Goal: Understand process/instructions

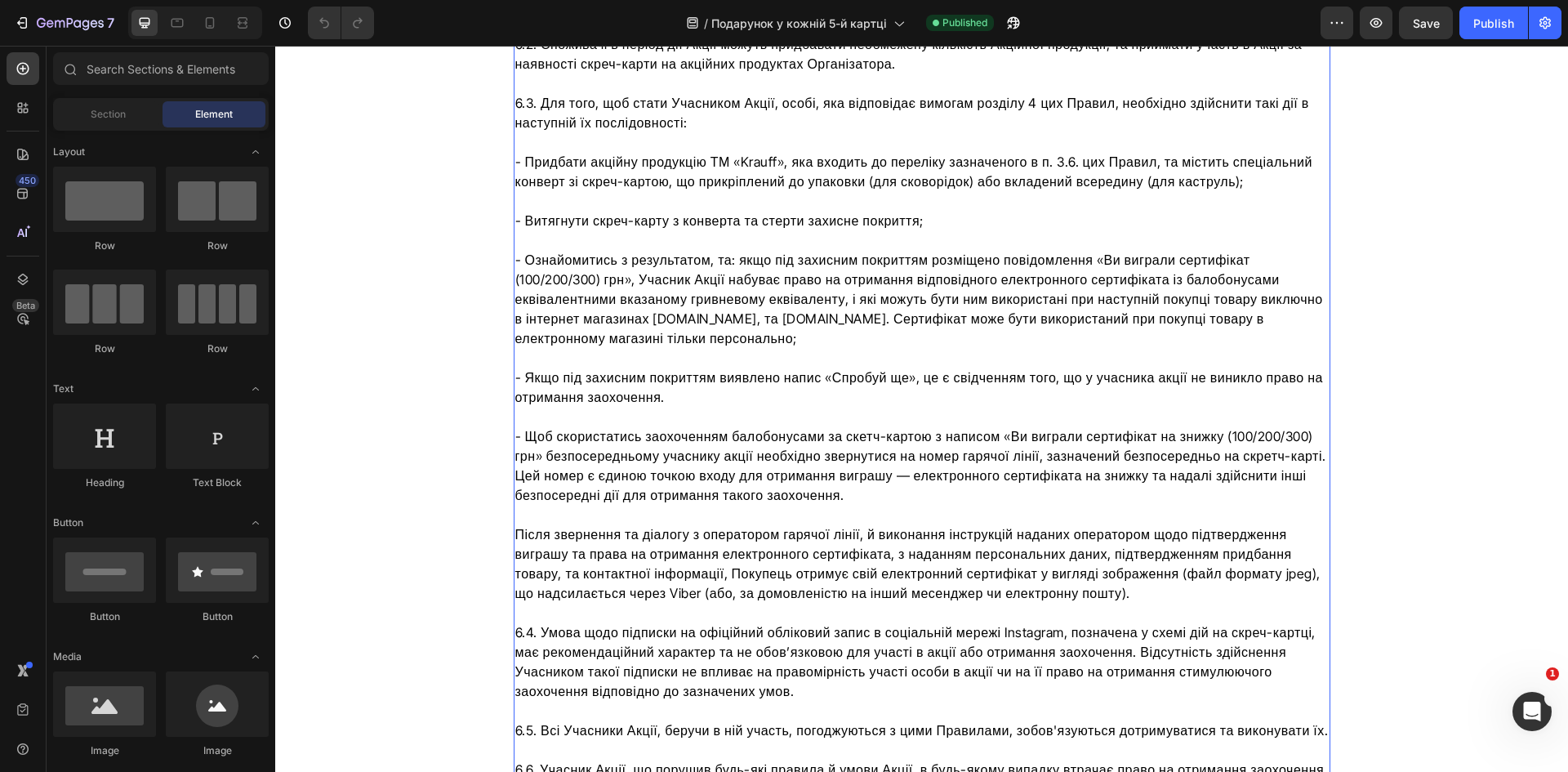
scroll to position [6779, 0]
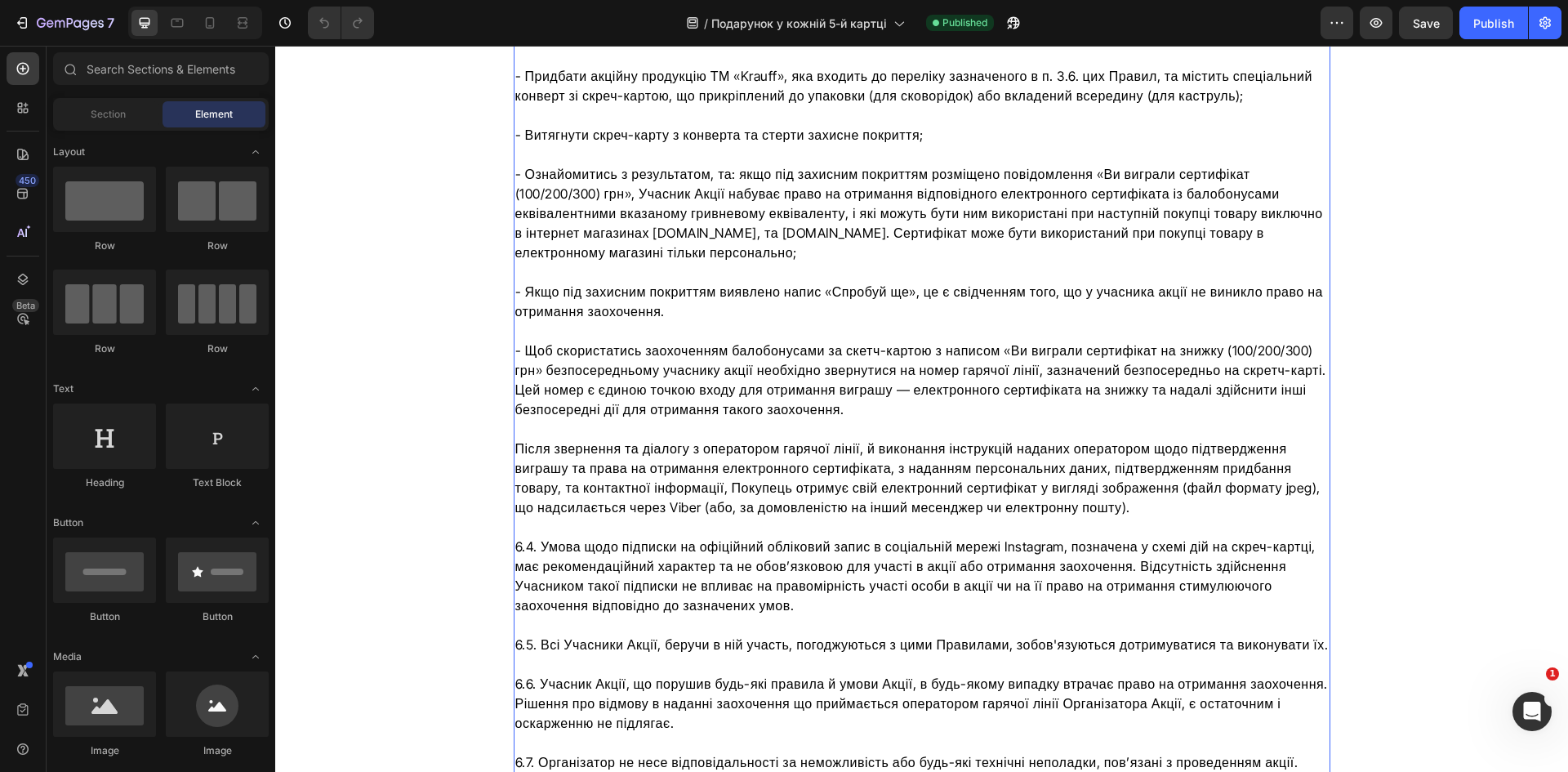
click at [1094, 490] on p "6.1. Офіційні веб-сайти Акції (далі - «офіційний сайт/сайт»): [DOMAIN_NAME] 6.2…" at bounding box center [922, 546] width 814 height 1274
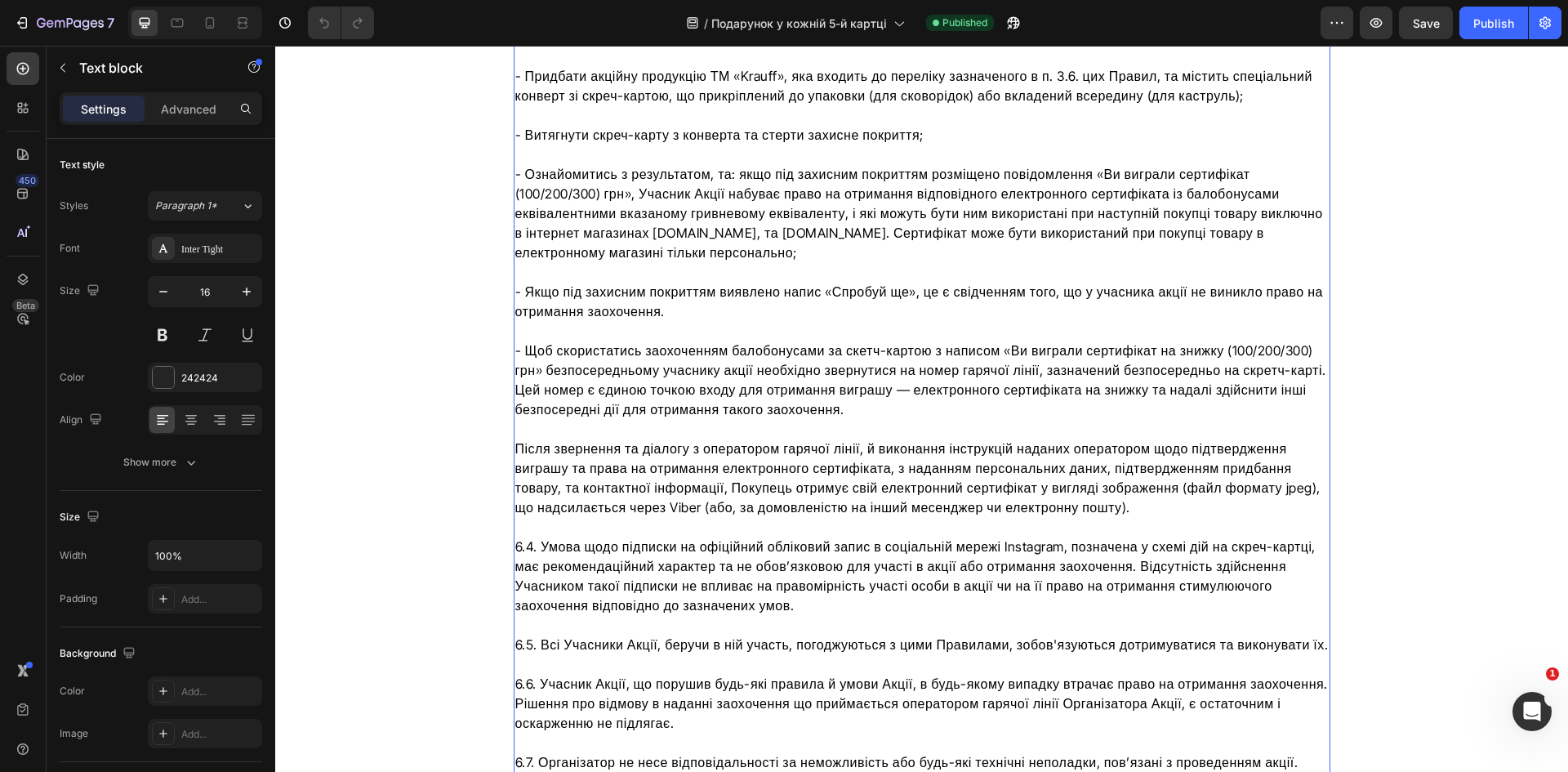
click at [1089, 490] on span "Після звернення та діалогу з оператором гарячої лінії, й виконання інструкцій н…" at bounding box center [918, 478] width 805 height 75
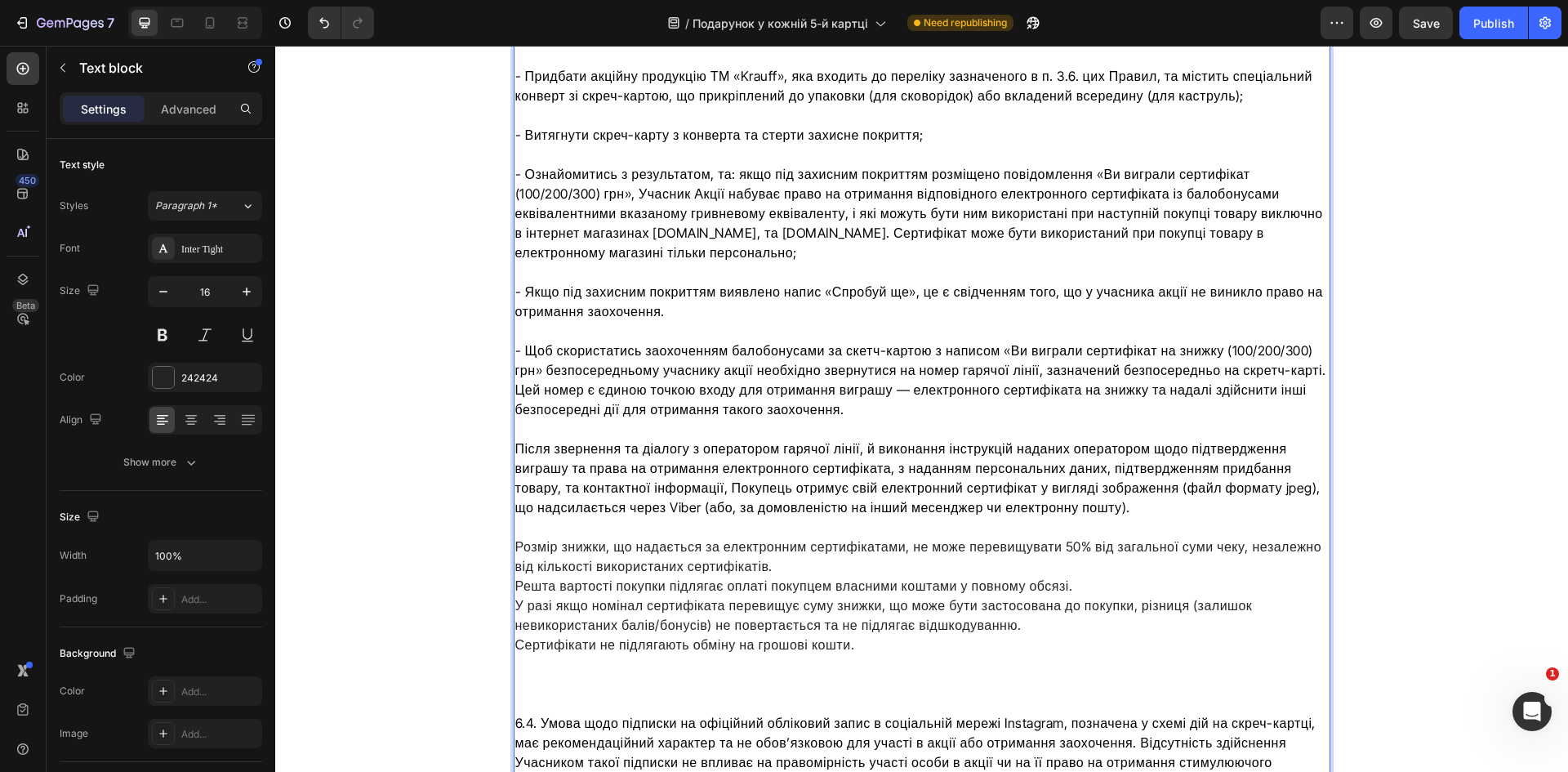
click at [514, 519] on div "6.1. Офіційні веб-сайти Акції (далі - «офіційний сайт/сайт»): [DOMAIN_NAME] 6.2…" at bounding box center [922, 635] width 817 height 1454
click at [837, 548] on p "6.4. Розмір знижки, що надається за електронним сертифікатами, не може перевищу…" at bounding box center [922, 605] width 814 height 137
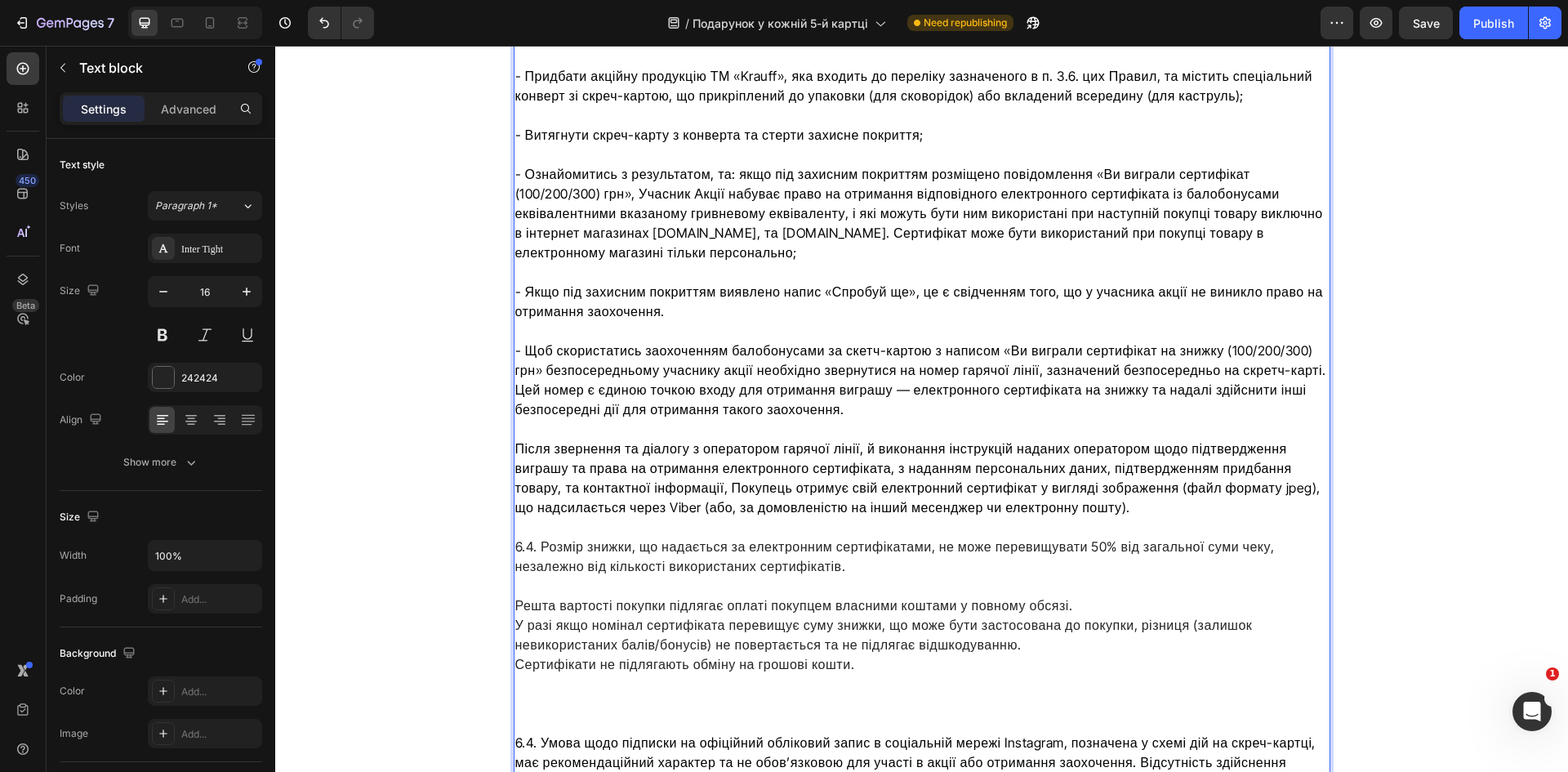
click at [515, 585] on p "⁠⁠⁠⁠⁠⁠⁠ Решта вартості покупки підлягає оплаті покупцем власними коштами у повн…" at bounding box center [922, 634] width 814 height 118
click at [515, 602] on p "6.5. Решта вартості покупки підлягає оплаті покупцем власними коштами у повному…" at bounding box center [922, 634] width 814 height 118
click at [1084, 589] on p "6.5. Решта вартості покупки підлягає оплаті покупцем власними коштами у повному…" at bounding box center [922, 634] width 814 height 118
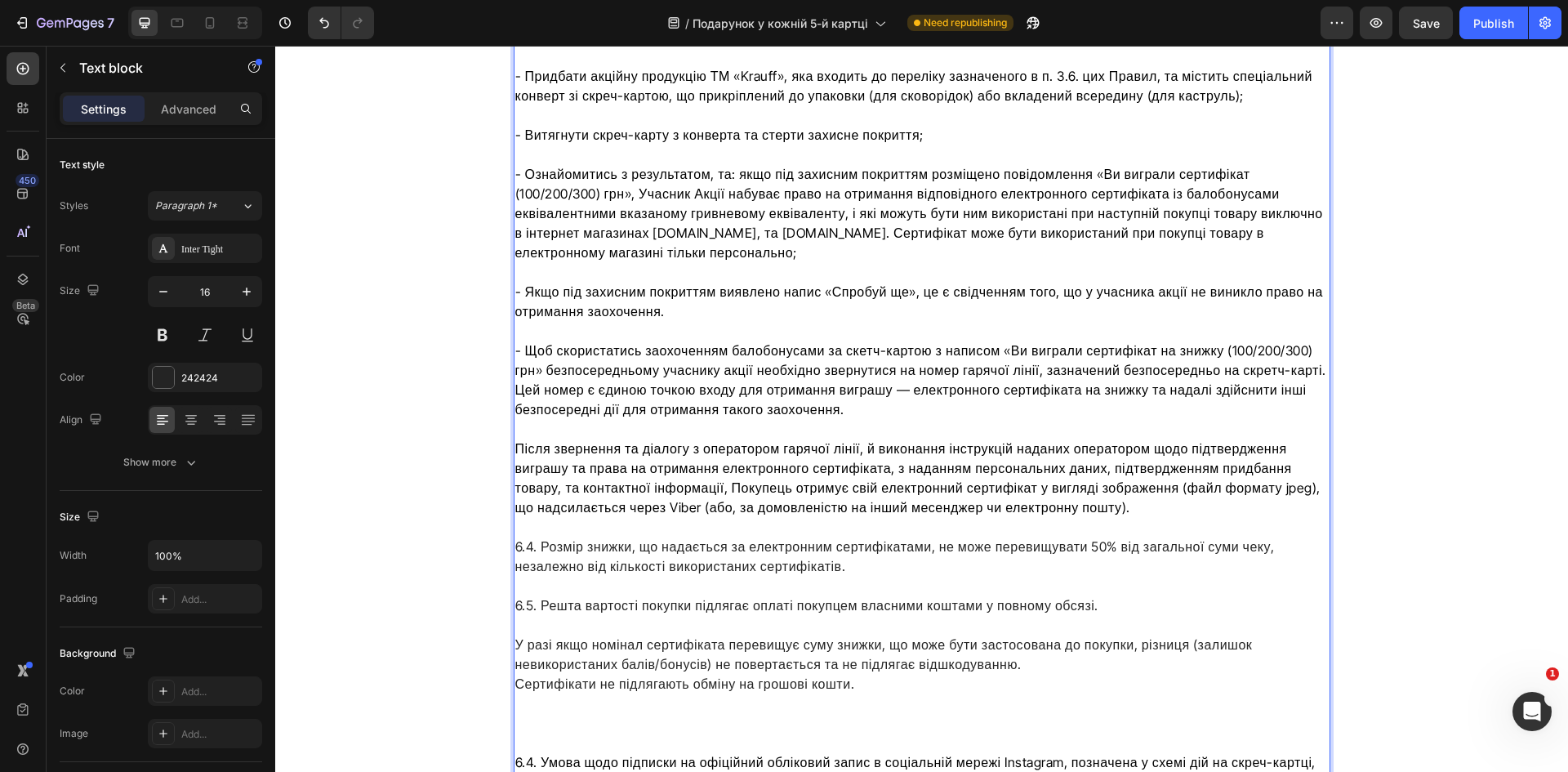
click at [515, 623] on p "⁠⁠⁠⁠⁠⁠⁠ У разі якщо номінал сертифіката перевищує суму знижки, що може бути зас…" at bounding box center [922, 663] width 814 height 98
click at [515, 664] on p "6.6. У разі якщо номінал сертифіката перевищує суму знижки, що може бути застос…" at bounding box center [922, 663] width 814 height 98
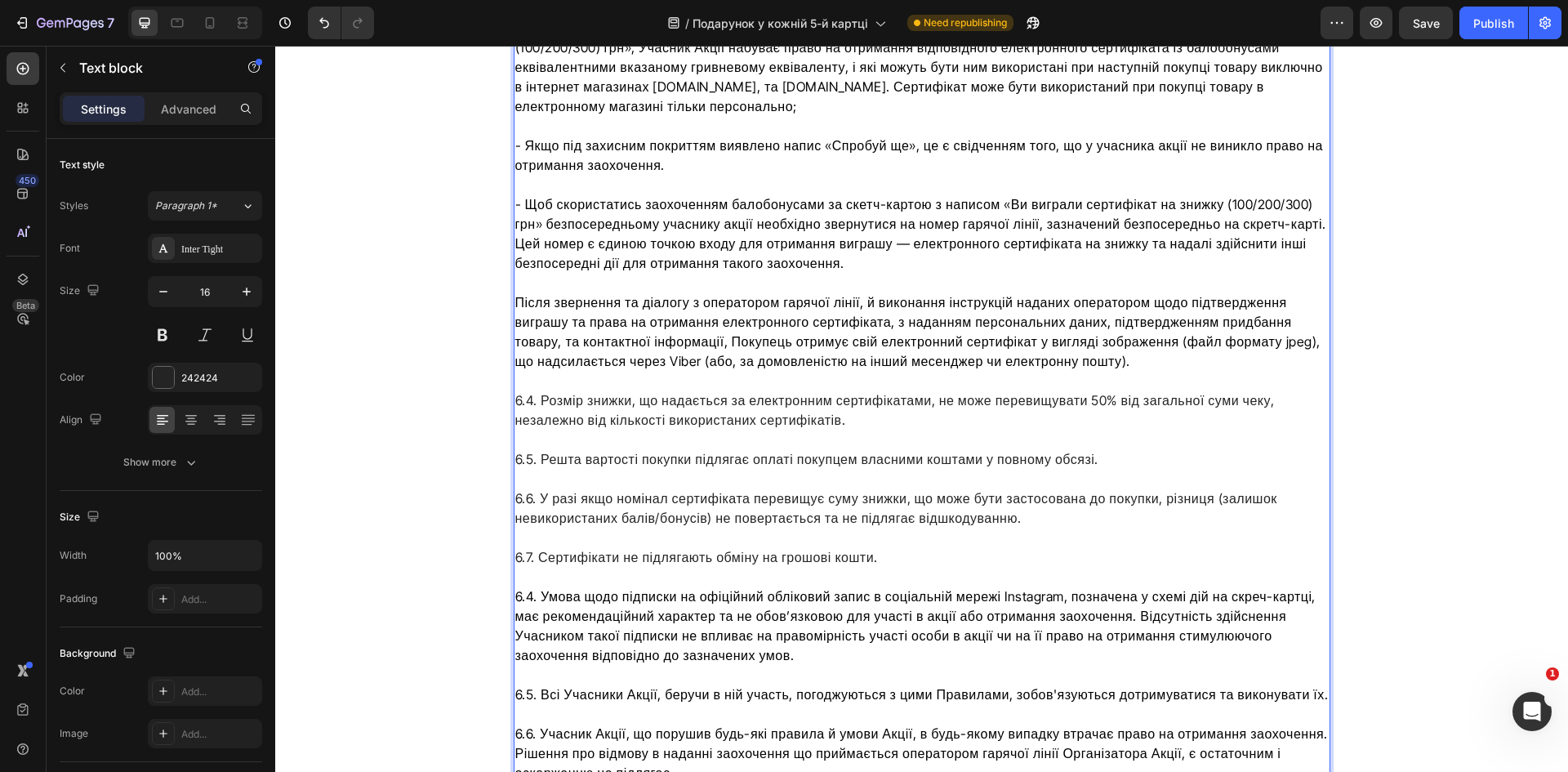
scroll to position [6943, 0]
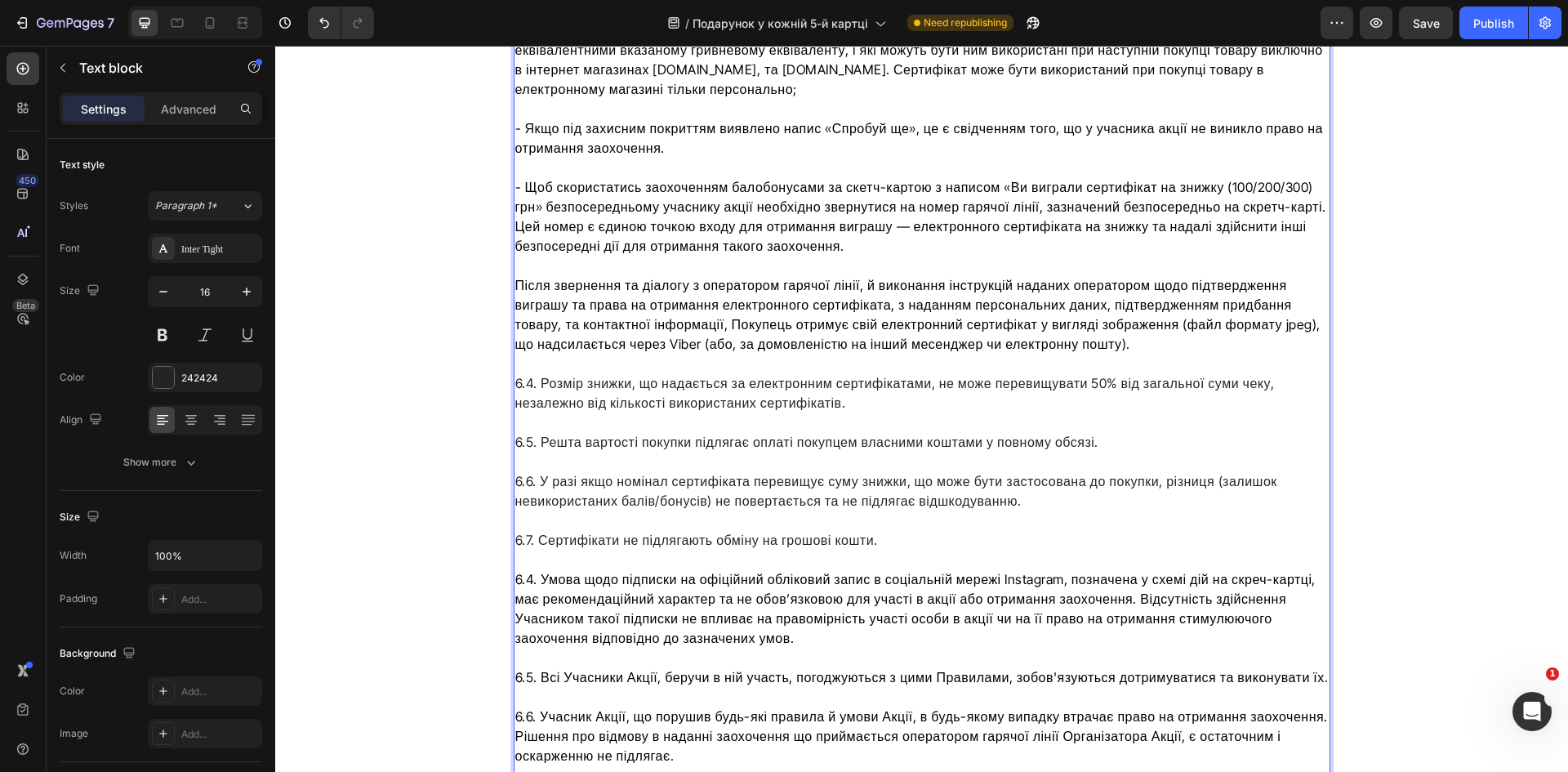
click at [528, 571] on span "6.4. Умова щодо підписки на офіційний обліковий запис в соціальній мережі Insta…" at bounding box center [916, 608] width 800 height 75
click at [528, 669] on span "6.5. Всі Учасники Акції, беручи в ній участь, погоджуються з цими Правилами, зо…" at bounding box center [922, 678] width 814 height 17
click at [525, 709] on span "6.6. Учасник Акції, що порушив будь-які правила й умови Акції, в будь-якому вип…" at bounding box center [921, 717] width 813 height 17
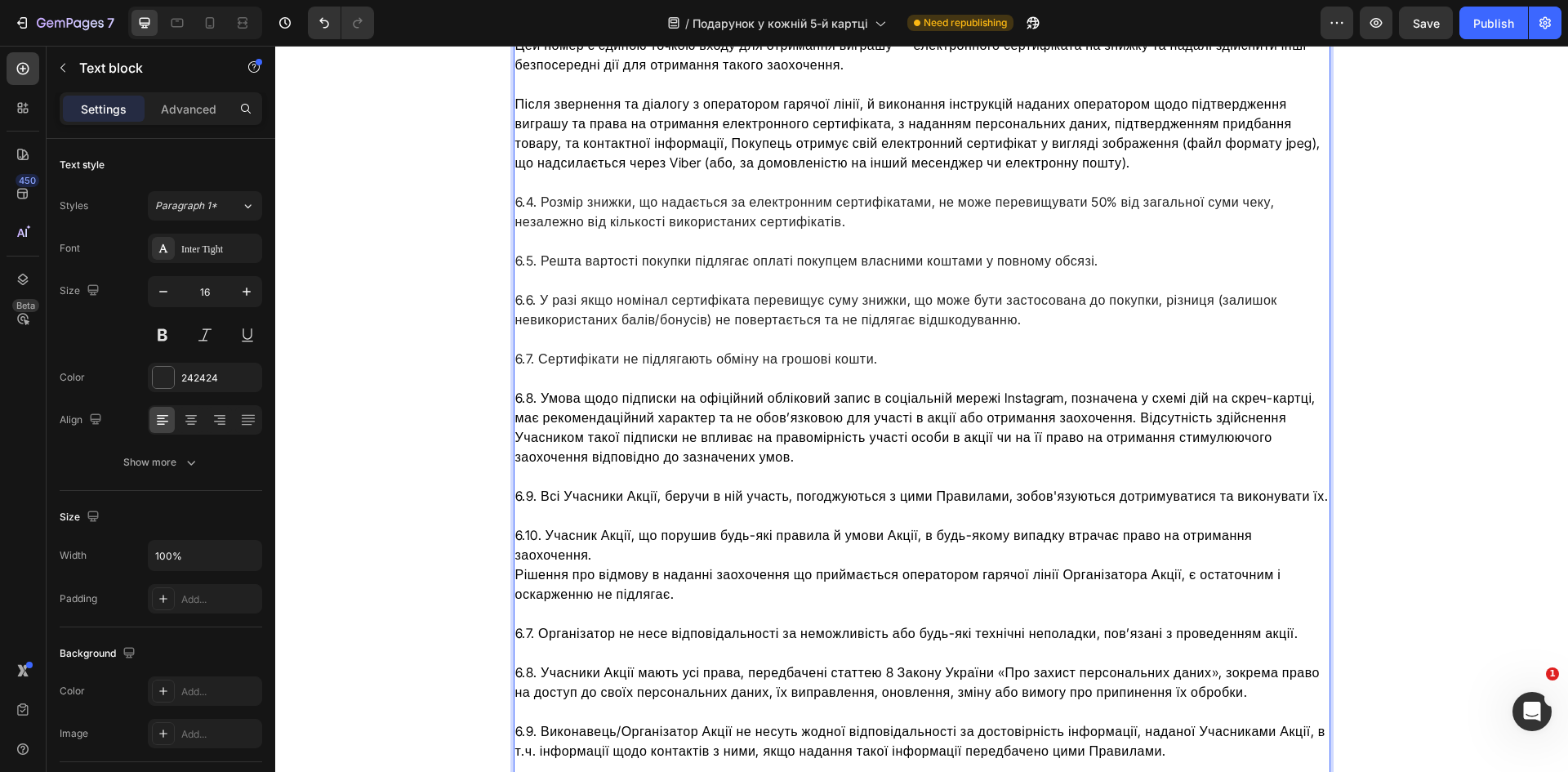
scroll to position [7188, 0]
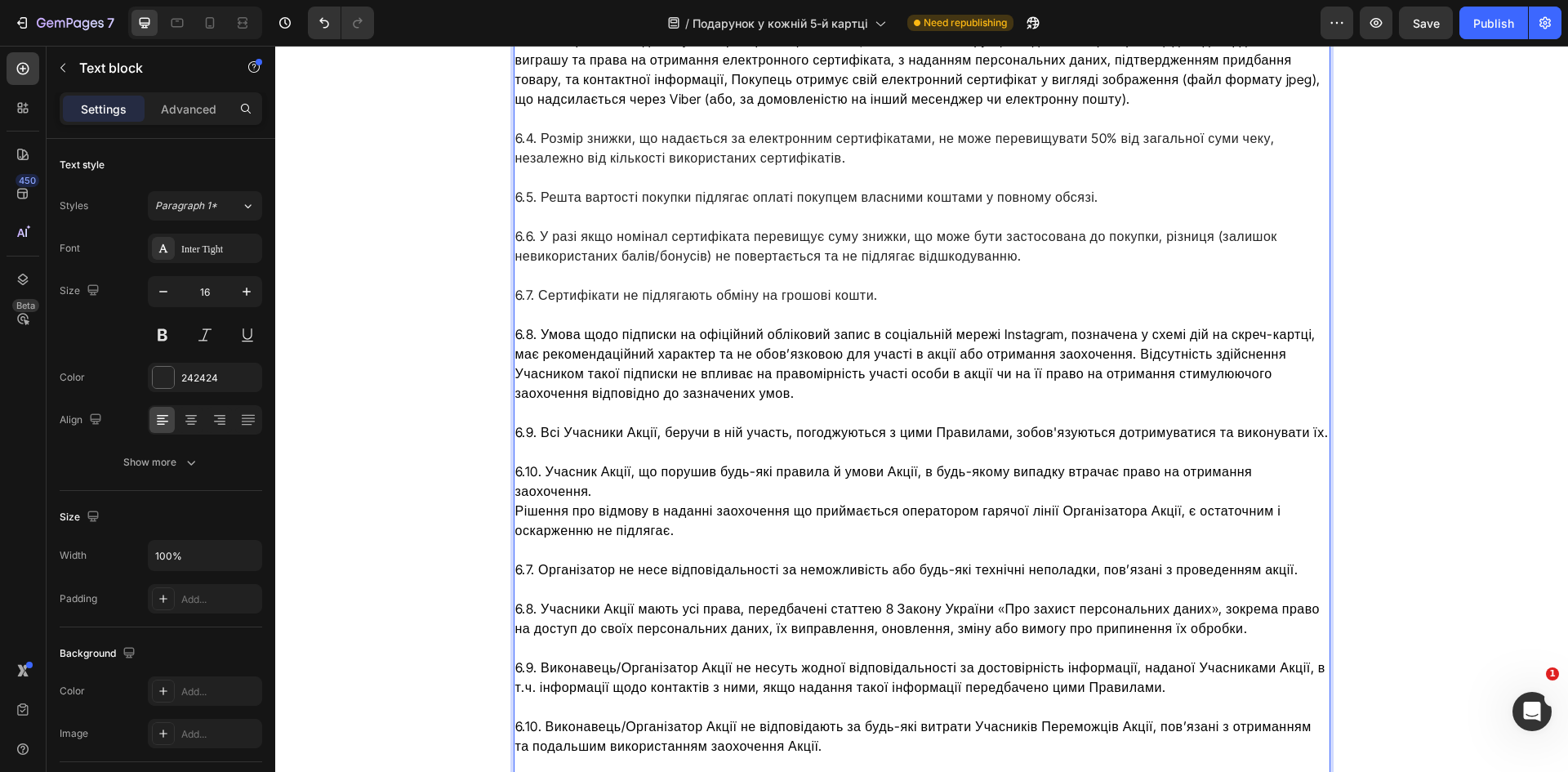
click at [525, 561] on span "6.7. Організатор не несе відповідальності за неможливість або будь-які технічні…" at bounding box center [907, 570] width 784 height 17
click at [525, 601] on span "6.8. Учасники Акції мають усі права, передбачені статтею 8 Закону України «Про …" at bounding box center [917, 618] width 804 height 36
click at [524, 659] on span "6.9. Виконавець/Організатор Акції не несуть жодної відповідальності за достовір…" at bounding box center [921, 677] width 810 height 36
click at [529, 718] on span "6.10. Виконавець/Організатор Акції не відповідають за будь-які витрати Учасникі…" at bounding box center [913, 735] width 796 height 36
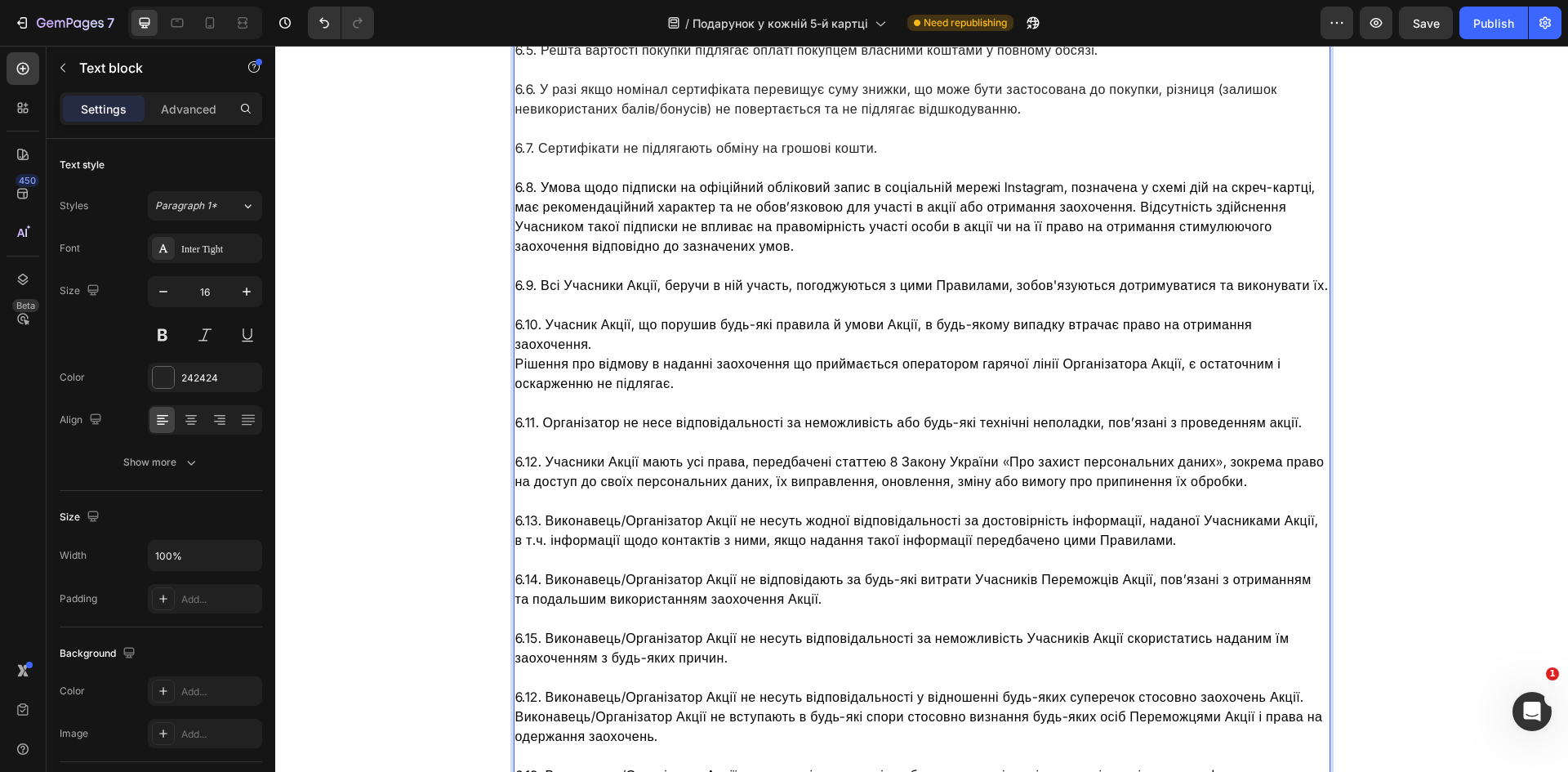
scroll to position [7352, 0]
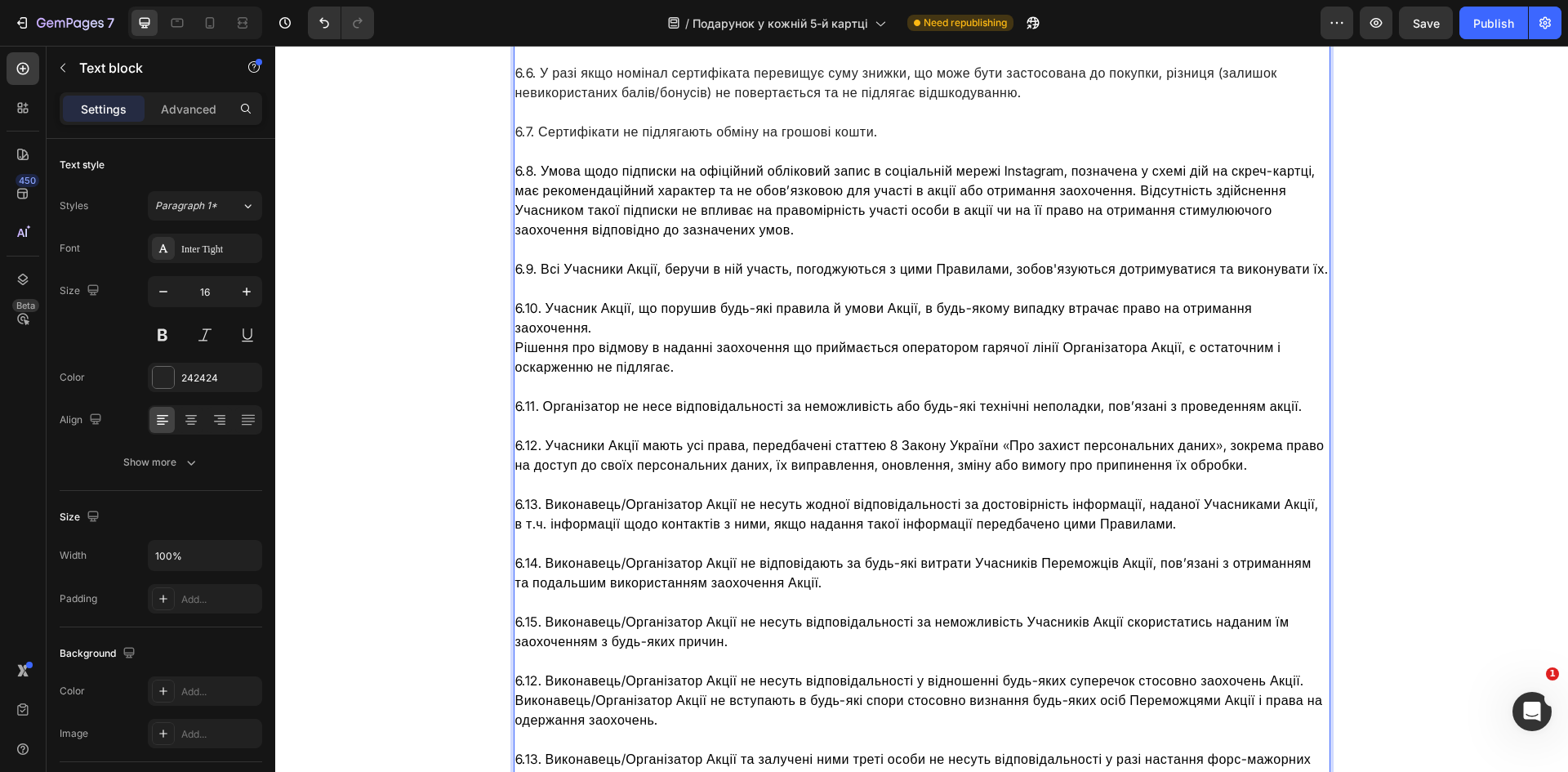
click at [528, 673] on span "6.12. Виконавець/Організатор Акції не несуть відповідальності у відношенні будь…" at bounding box center [919, 700] width 808 height 55
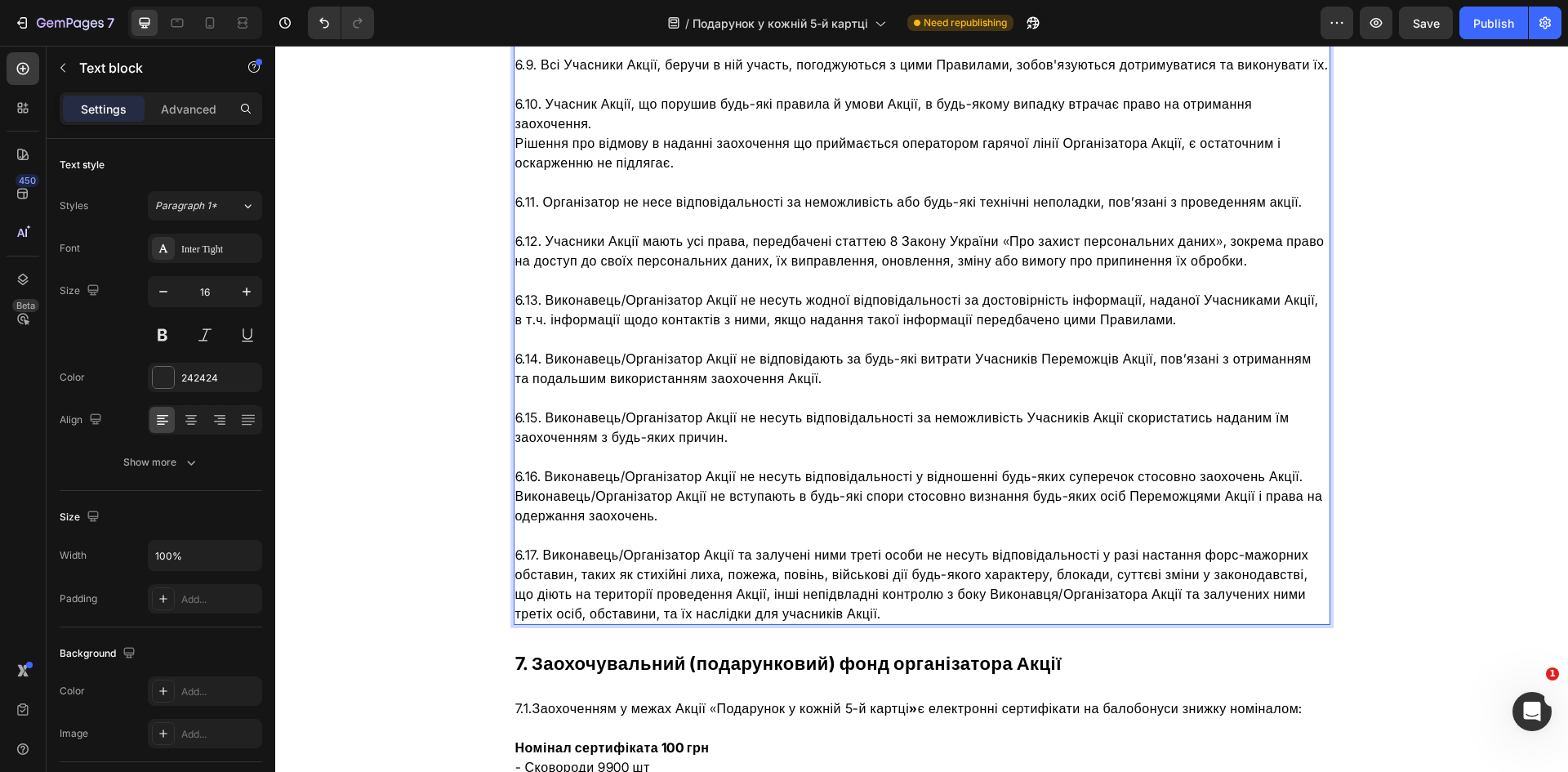
scroll to position [7596, 0]
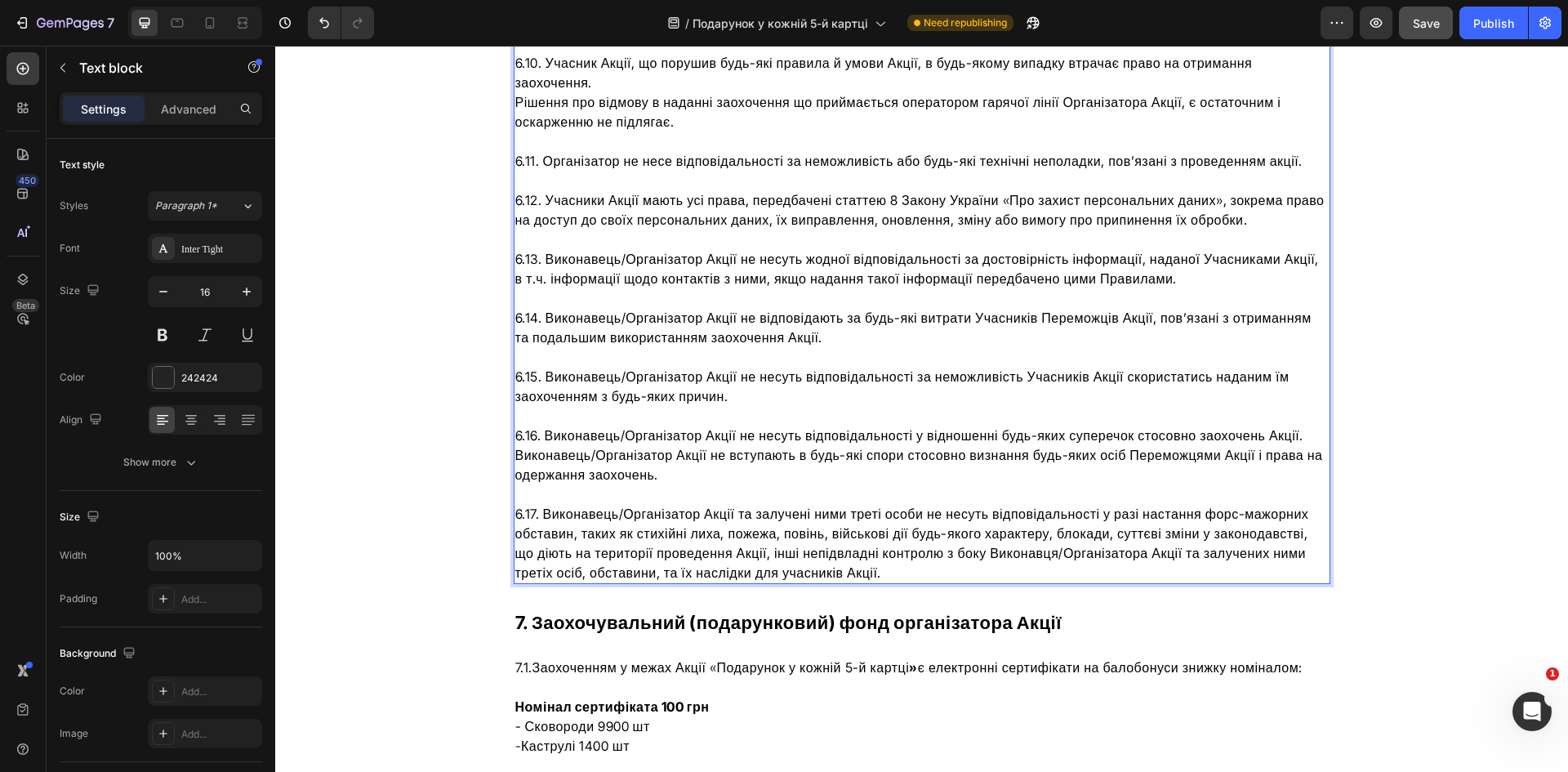
click at [1441, 23] on button "Save" at bounding box center [1426, 23] width 54 height 33
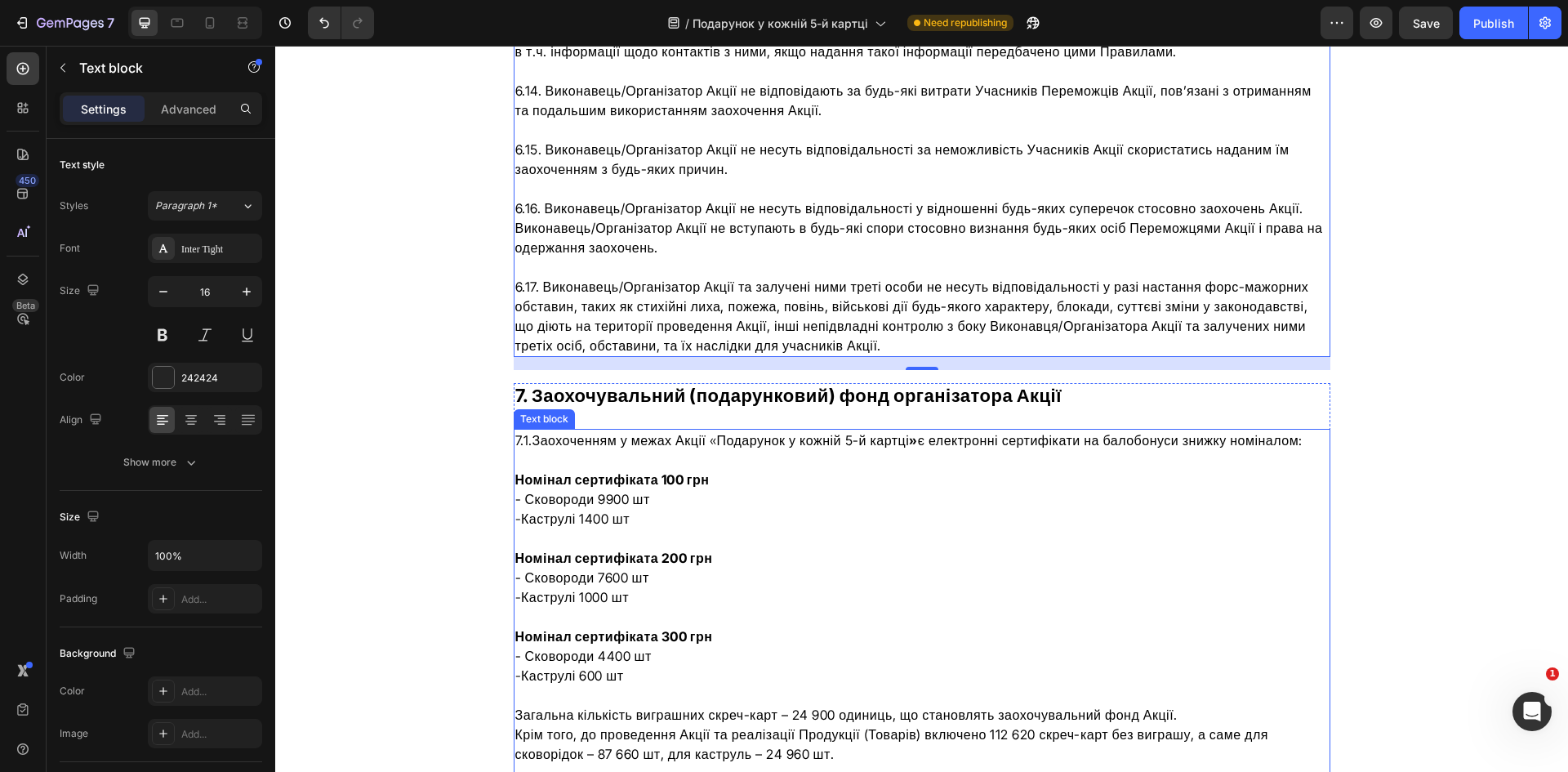
scroll to position [7841, 0]
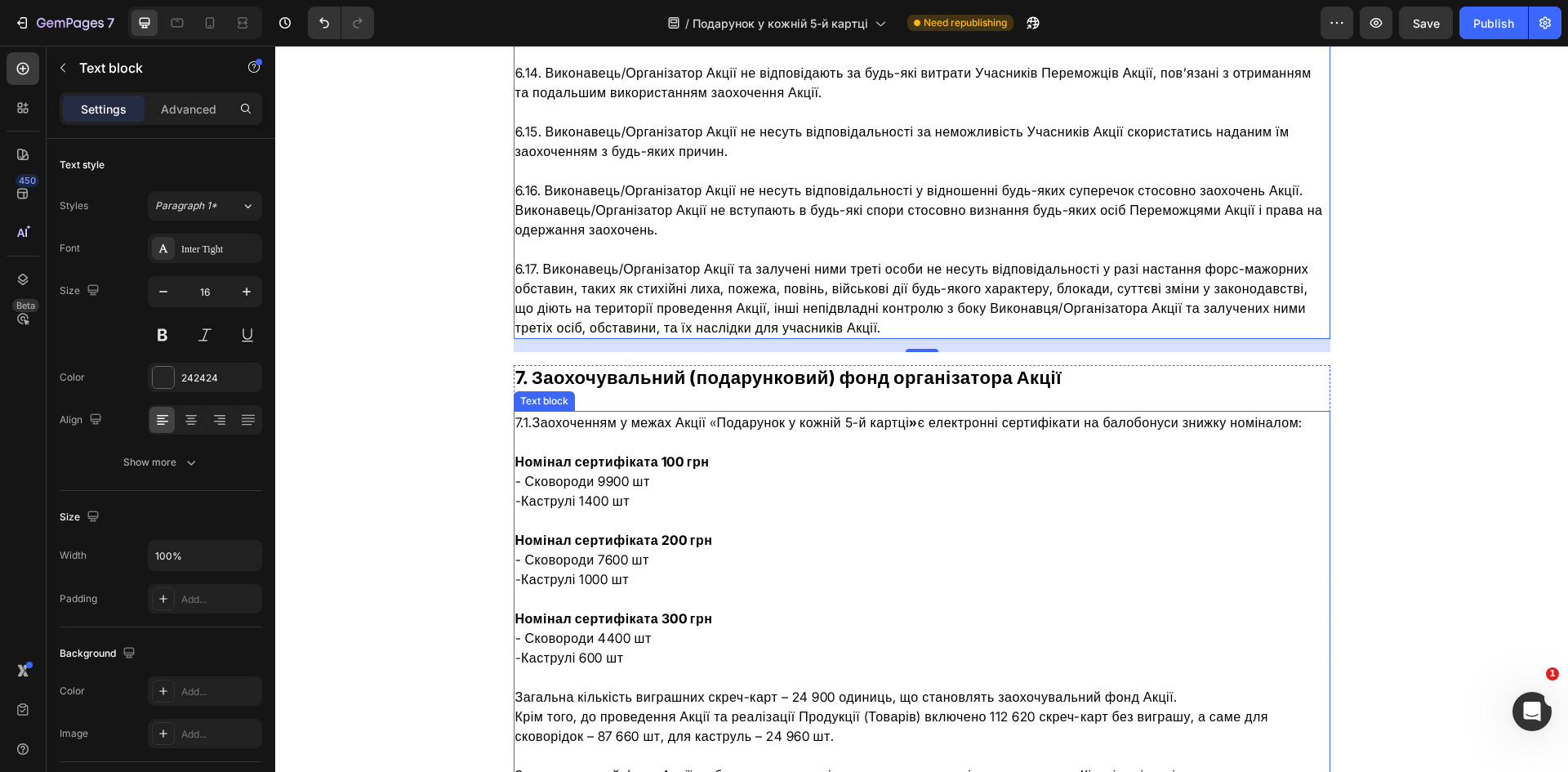
click at [623, 493] on span "Каструлі 1400 шт" at bounding box center [576, 501] width 109 height 17
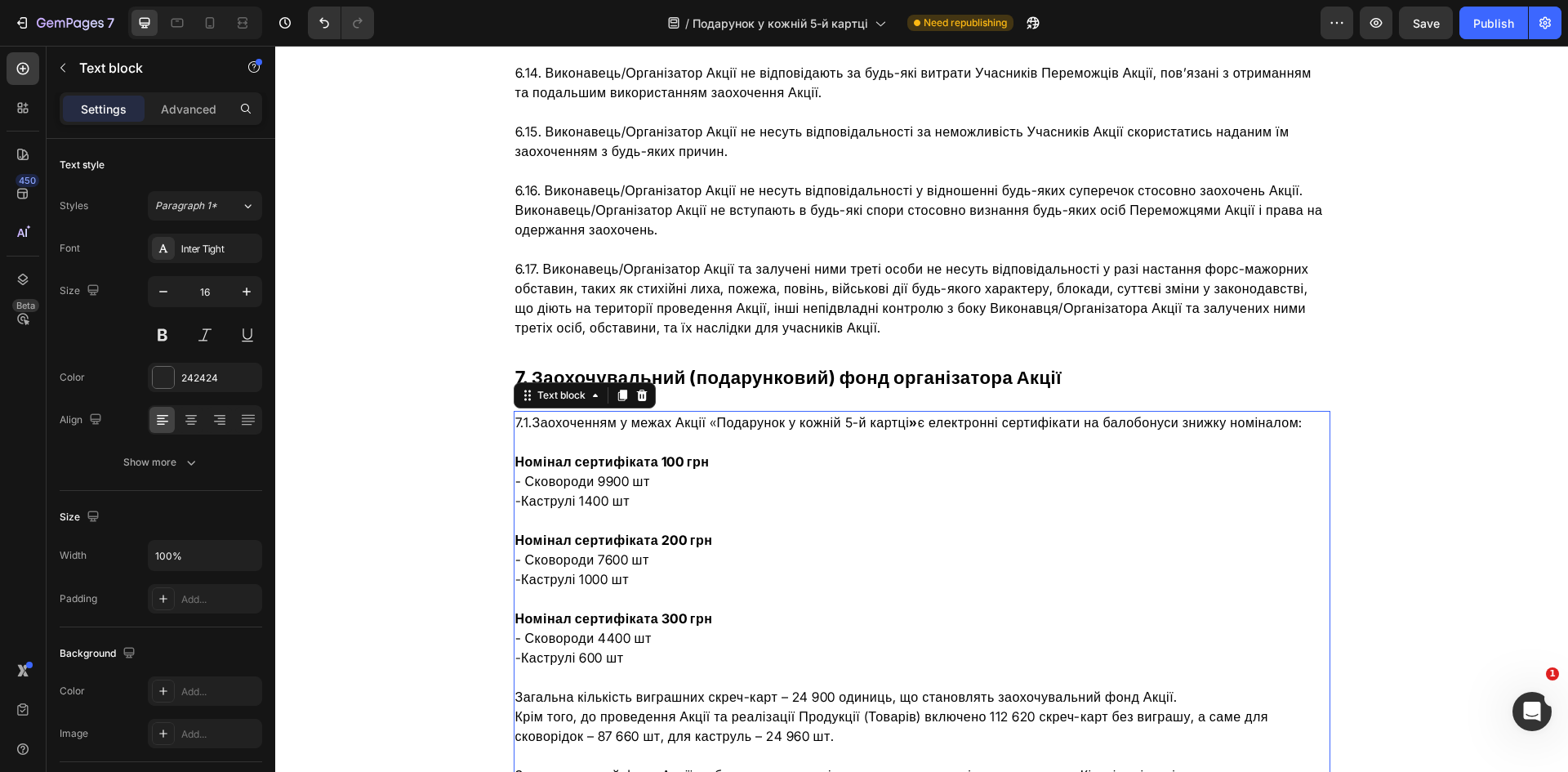
click at [626, 461] on p "Номінал сертифіката 100 грн - Сковороди 9900 шт - Каструлі [DEMOGRAPHIC_DATA] ш…" at bounding box center [922, 560] width 814 height 216
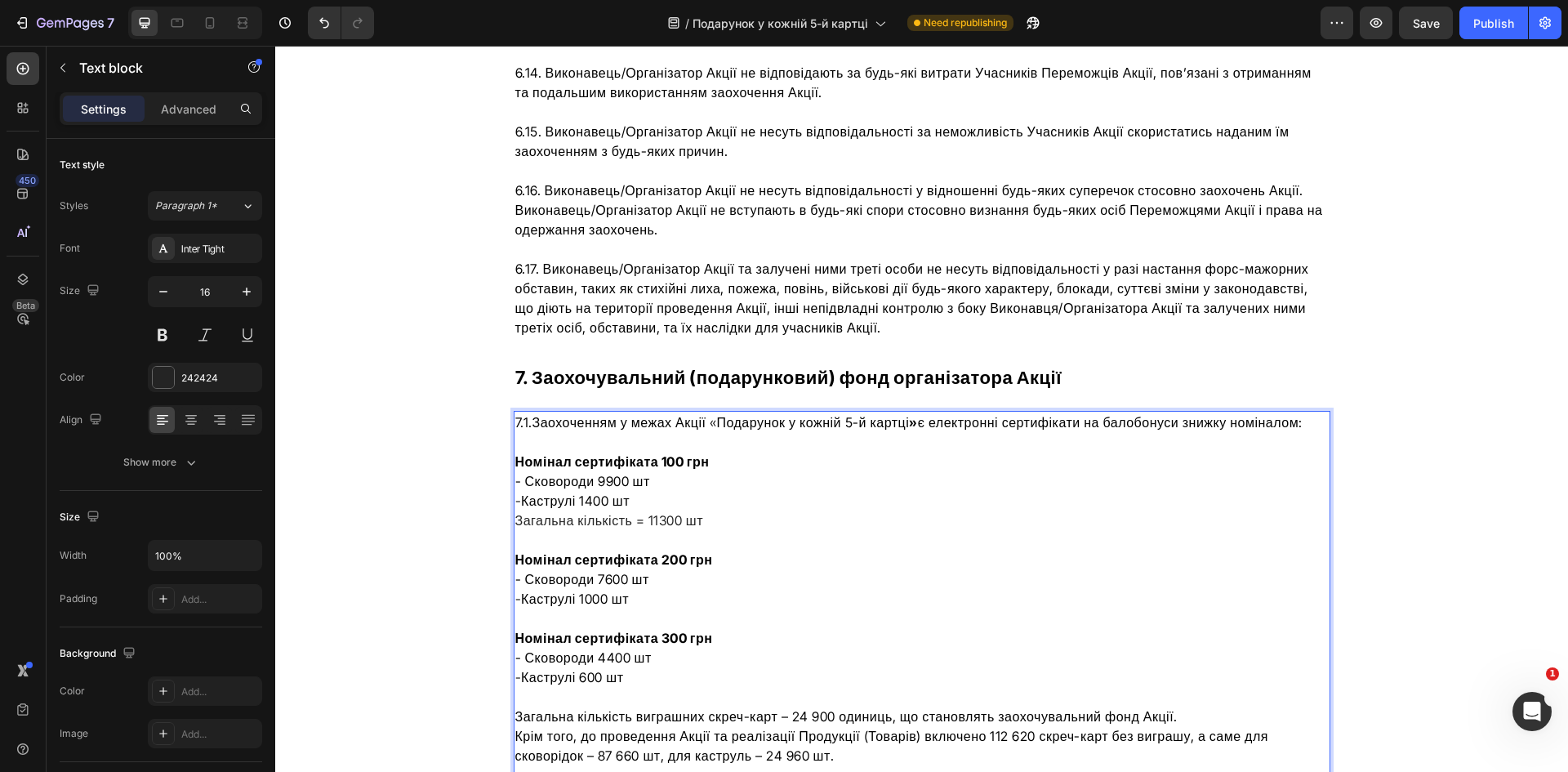
click at [729, 510] on p "⁠⁠⁠⁠⁠⁠⁠Загальна кількість = 11300 шт Номінал сертифіката 200 грн - Сковороди 76…" at bounding box center [922, 598] width 814 height 176
click at [701, 510] on p "⁠⁠⁠⁠⁠⁠⁠Загальна кількість = 11300 шт Номінал сертифіката 200 грн - Сковороди 76…" at bounding box center [922, 598] width 814 height 176
drag, startPoint x: 697, startPoint y: 483, endPoint x: 510, endPoint y: 486, distance: 187.0
click at [515, 510] on p "⁠⁠⁠⁠⁠⁠⁠Загальна кількість = 11300 шт Номінал сертифіката 200 грн - Сковороди 76…" at bounding box center [922, 598] width 814 height 176
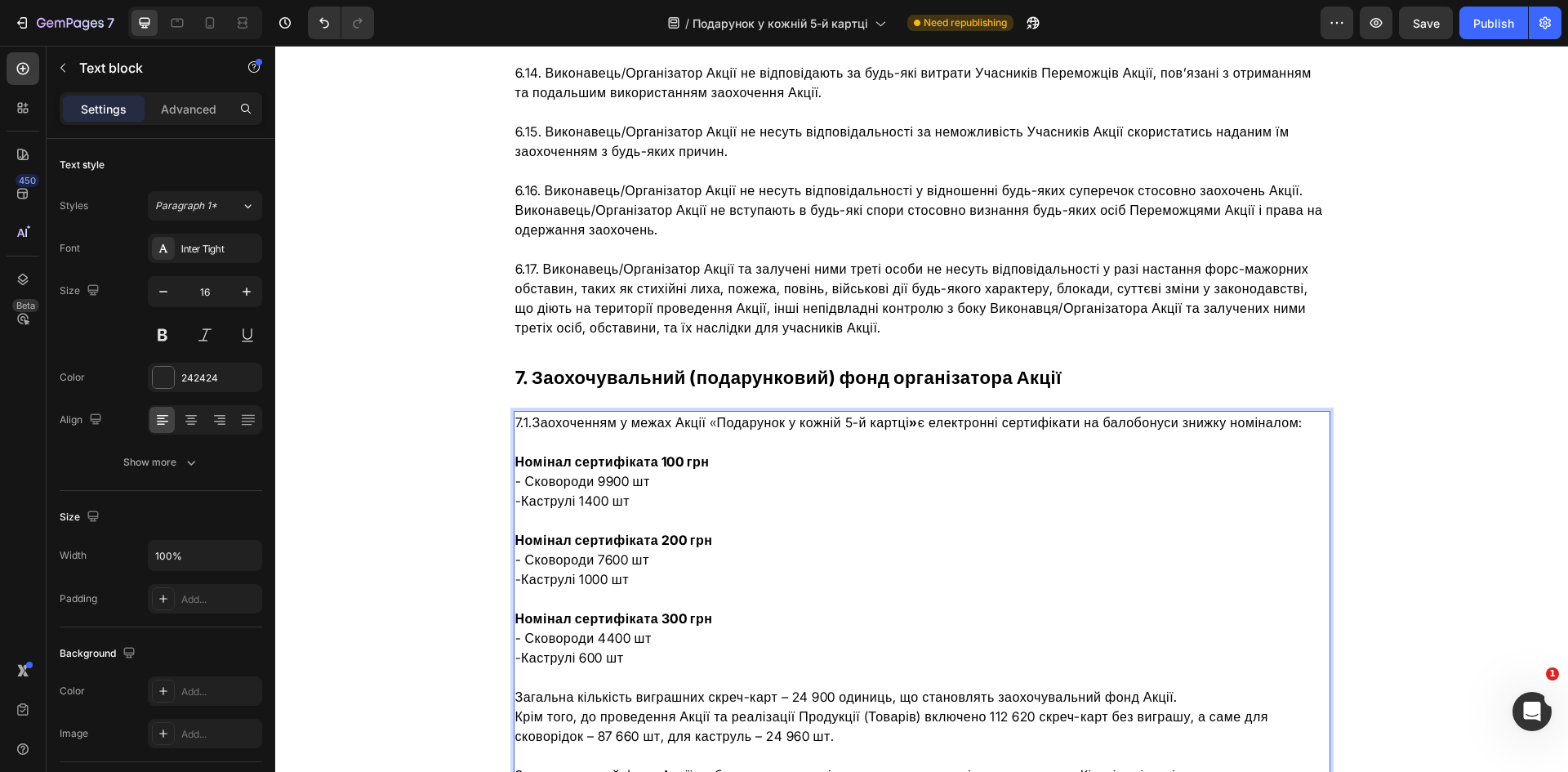
click at [1157, 687] on p "Загальна кількість виграшних скреч-карт – 24 900 одиниць, що становлять заохочу…" at bounding box center [922, 696] width 814 height 19
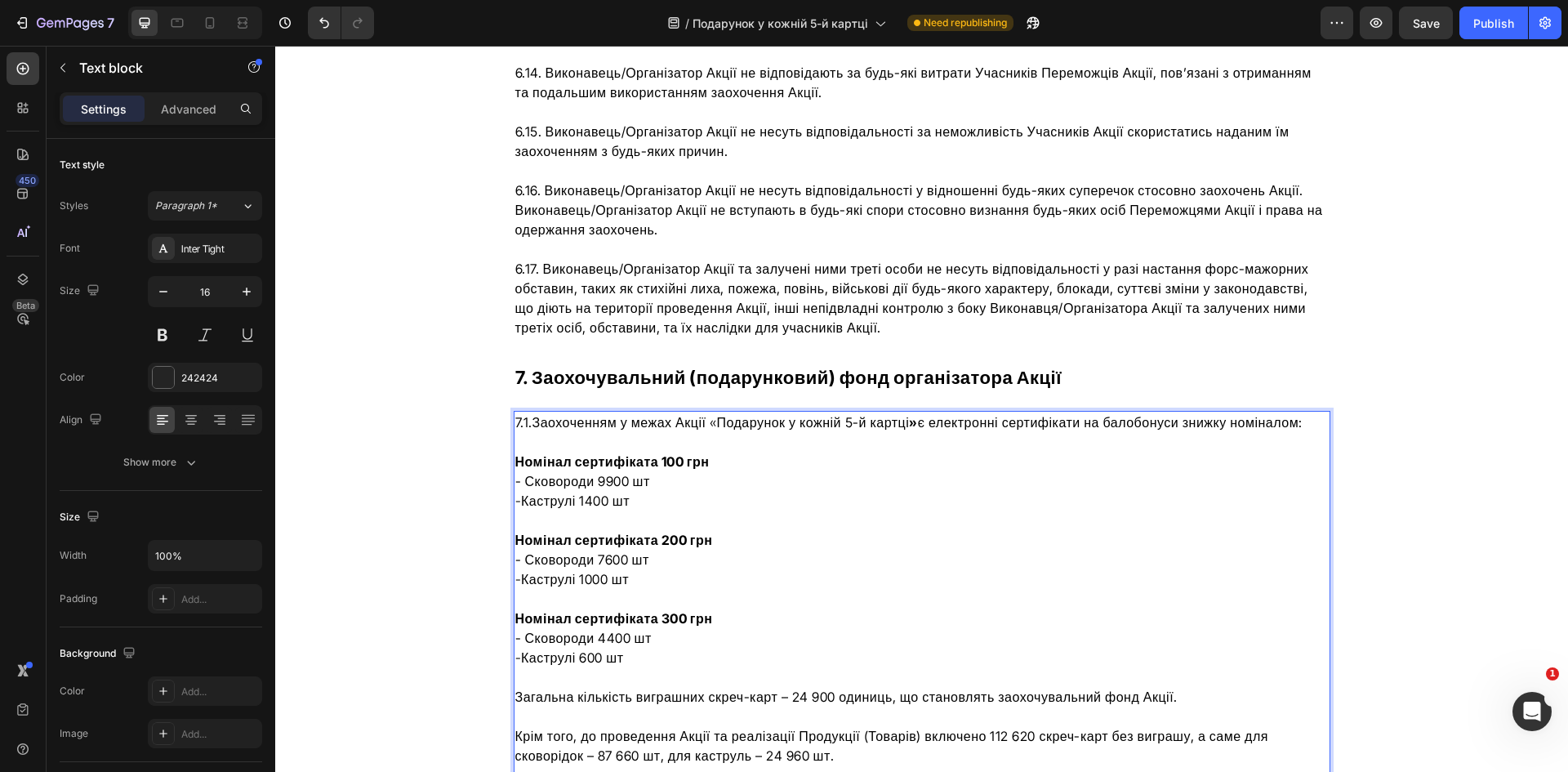
click at [515, 728] on span "Крім того, до проведення Акції та реалізації Продукції (Товарів) включено 112 6…" at bounding box center [891, 745] width 753 height 36
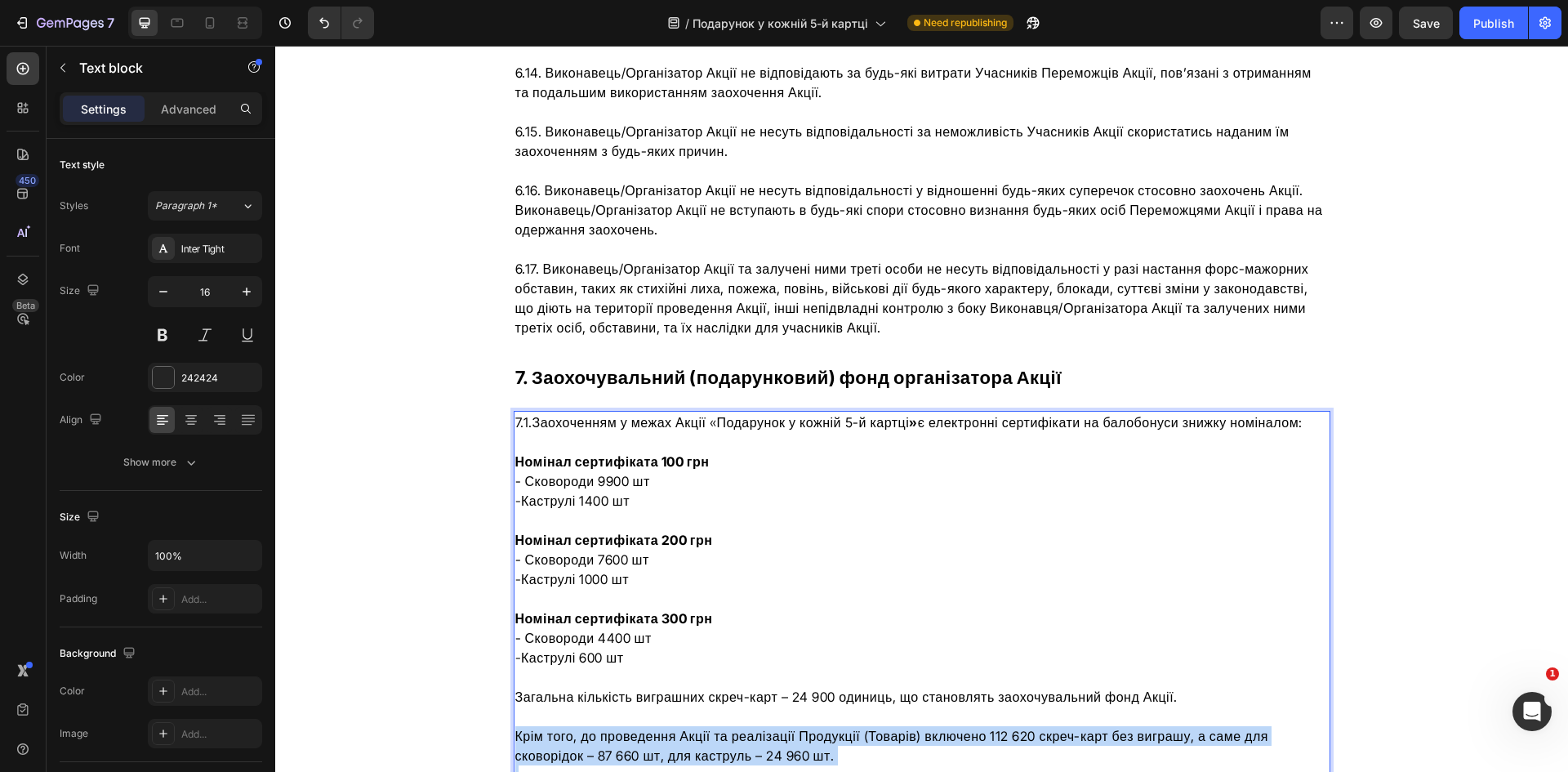
drag, startPoint x: 512, startPoint y: 697, endPoint x: 749, endPoint y: 714, distance: 237.6
click at [749, 728] on span "Крім того, до проведення Акції та реалізації Продукції (Товарів) включено 112 6…" at bounding box center [891, 745] width 753 height 36
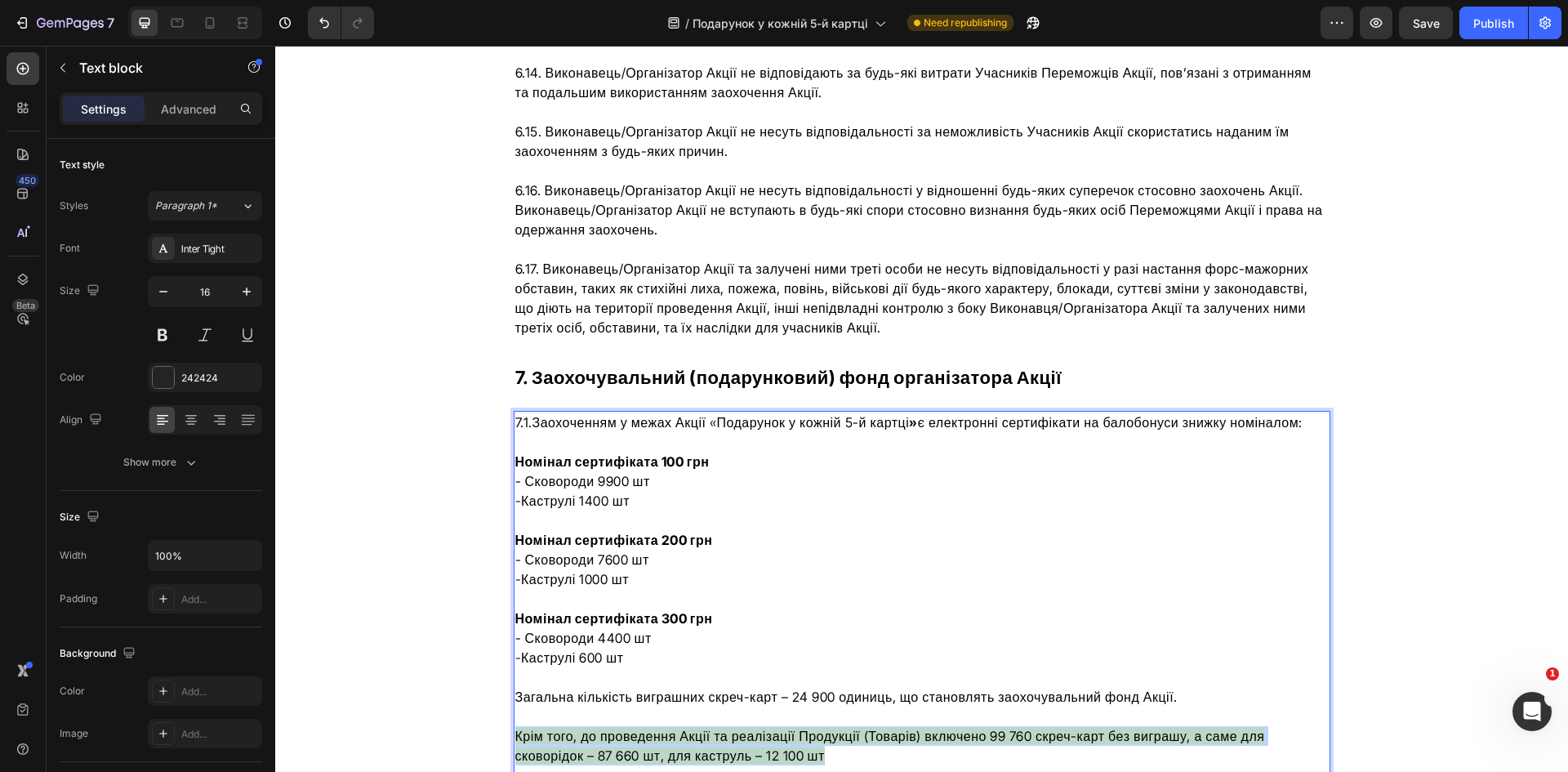
drag, startPoint x: 749, startPoint y: 719, endPoint x: 509, endPoint y: 698, distance: 240.9
click at [515, 726] on p "Крім того, до проведення Акції та реалізації Продукції (Товарів) включено 99 76…" at bounding box center [922, 745] width 814 height 39
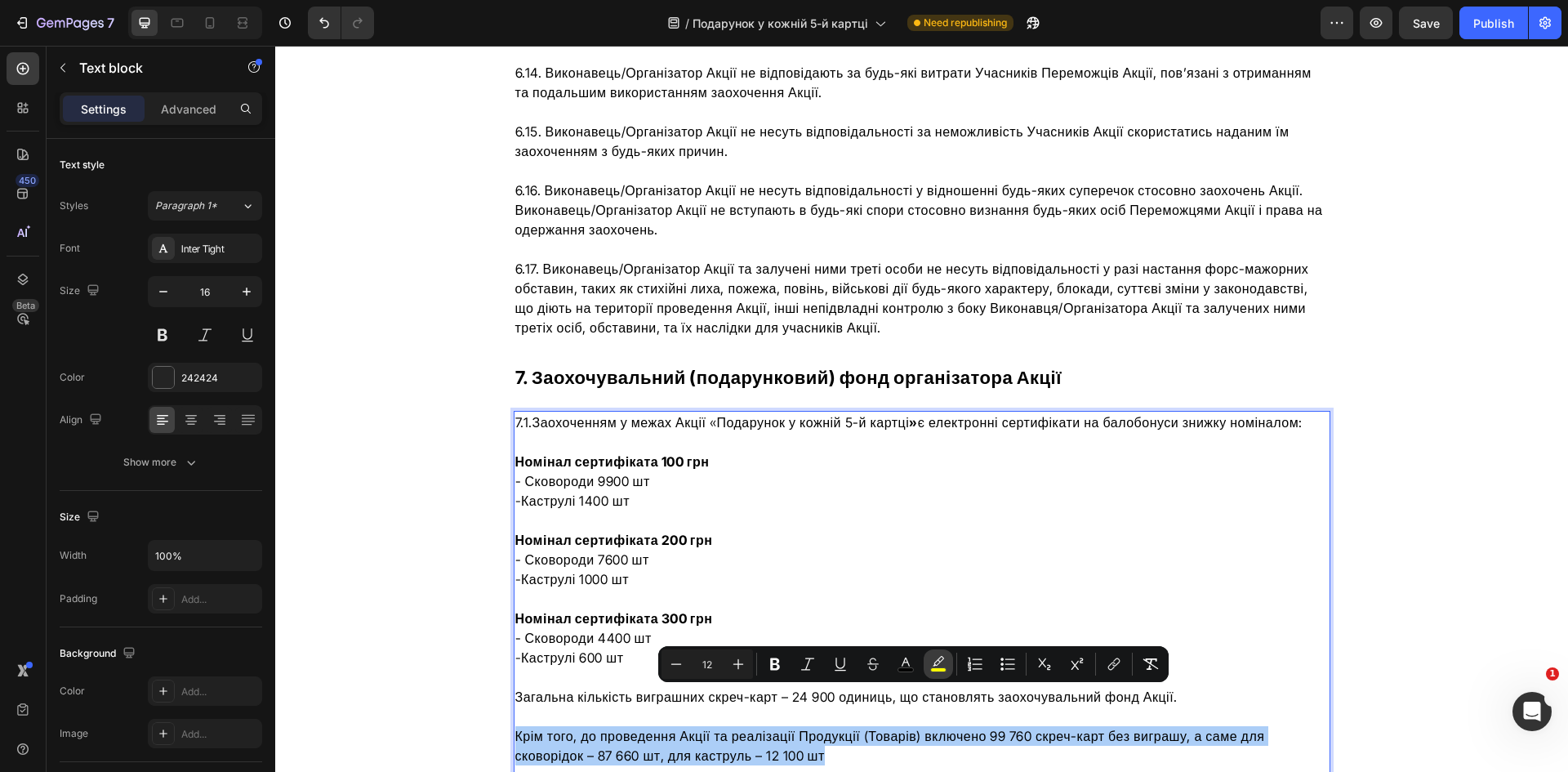
click at [934, 664] on icon "Editor contextual toolbar" at bounding box center [938, 661] width 12 height 10
type input "FFFF00"
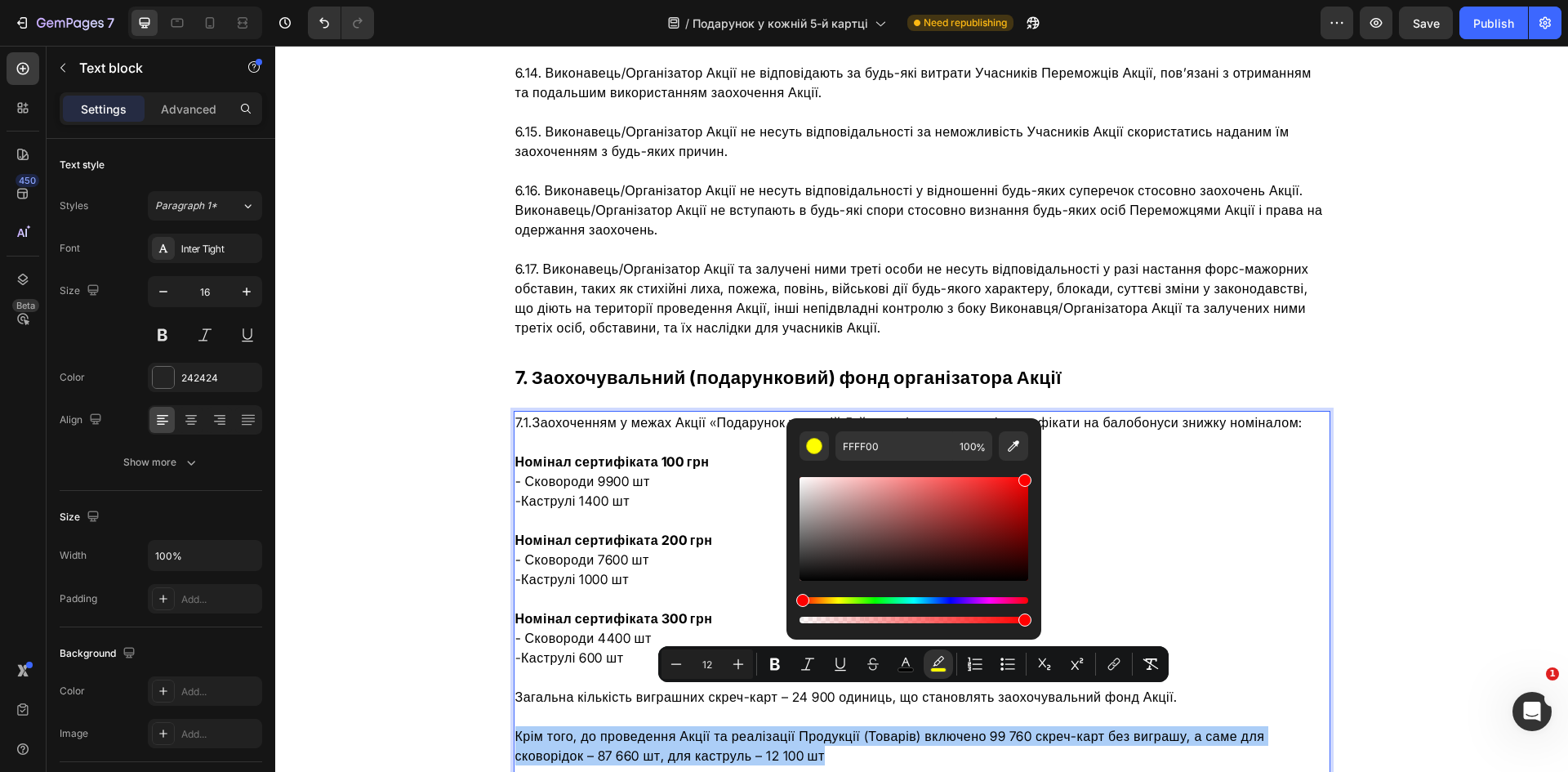
drag, startPoint x: 839, startPoint y: 602, endPoint x: 792, endPoint y: 465, distance: 144.8
click at [792, 465] on div "FFFF00 100 %" at bounding box center [913, 522] width 255 height 208
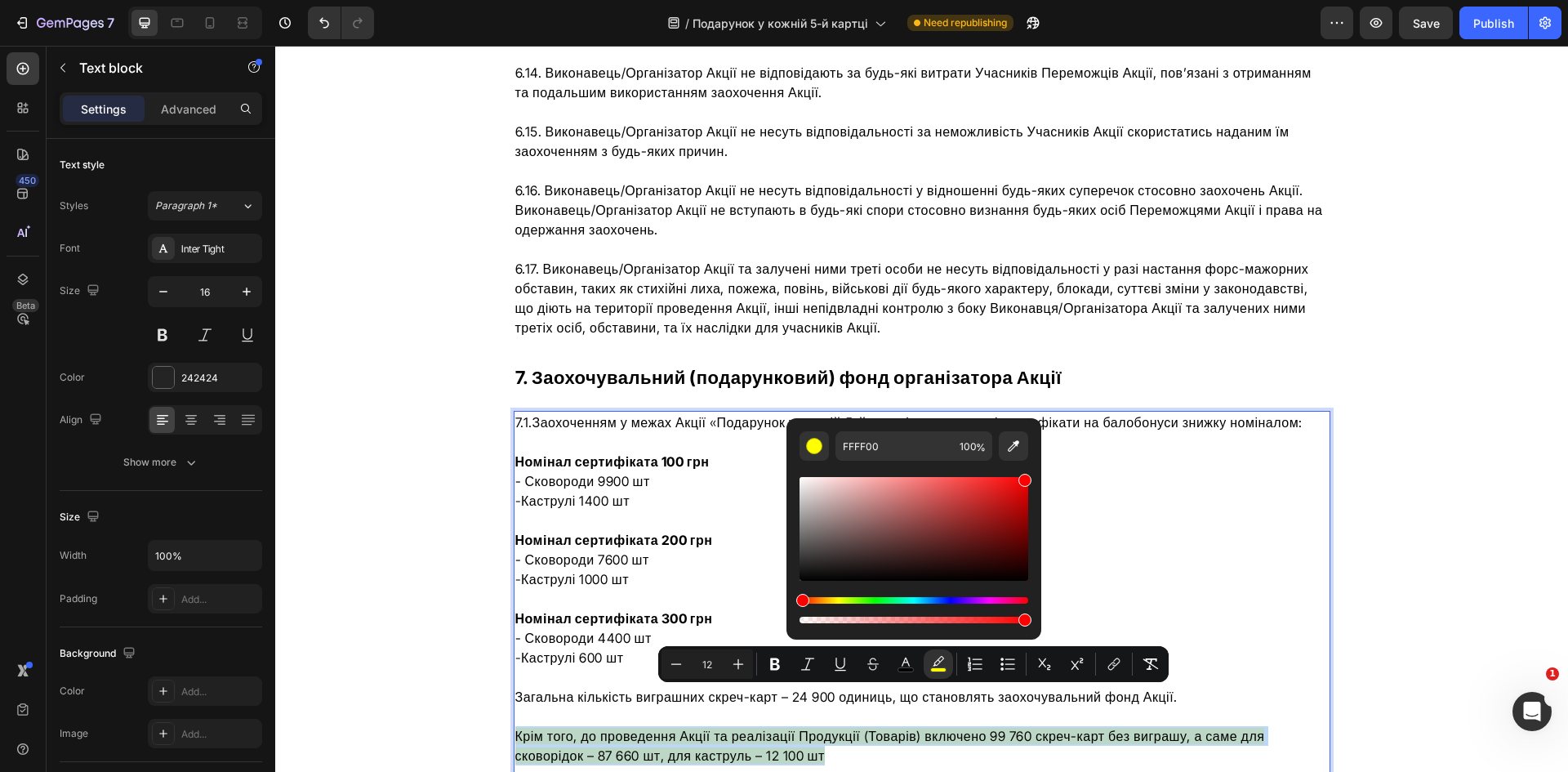
type input "FF0000"
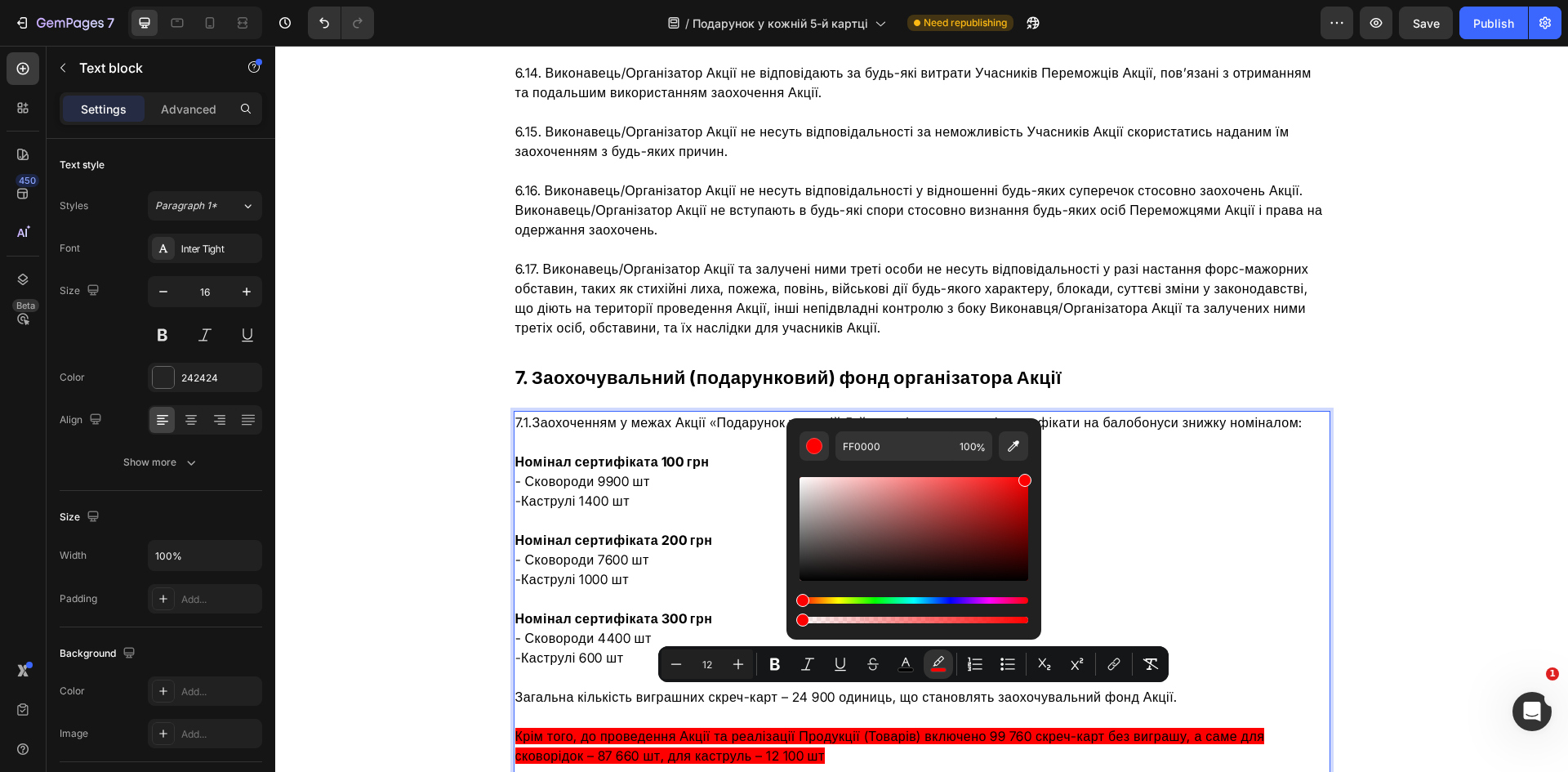
drag, startPoint x: 1296, startPoint y: 663, endPoint x: 756, endPoint y: 619, distance: 541.8
type input "0"
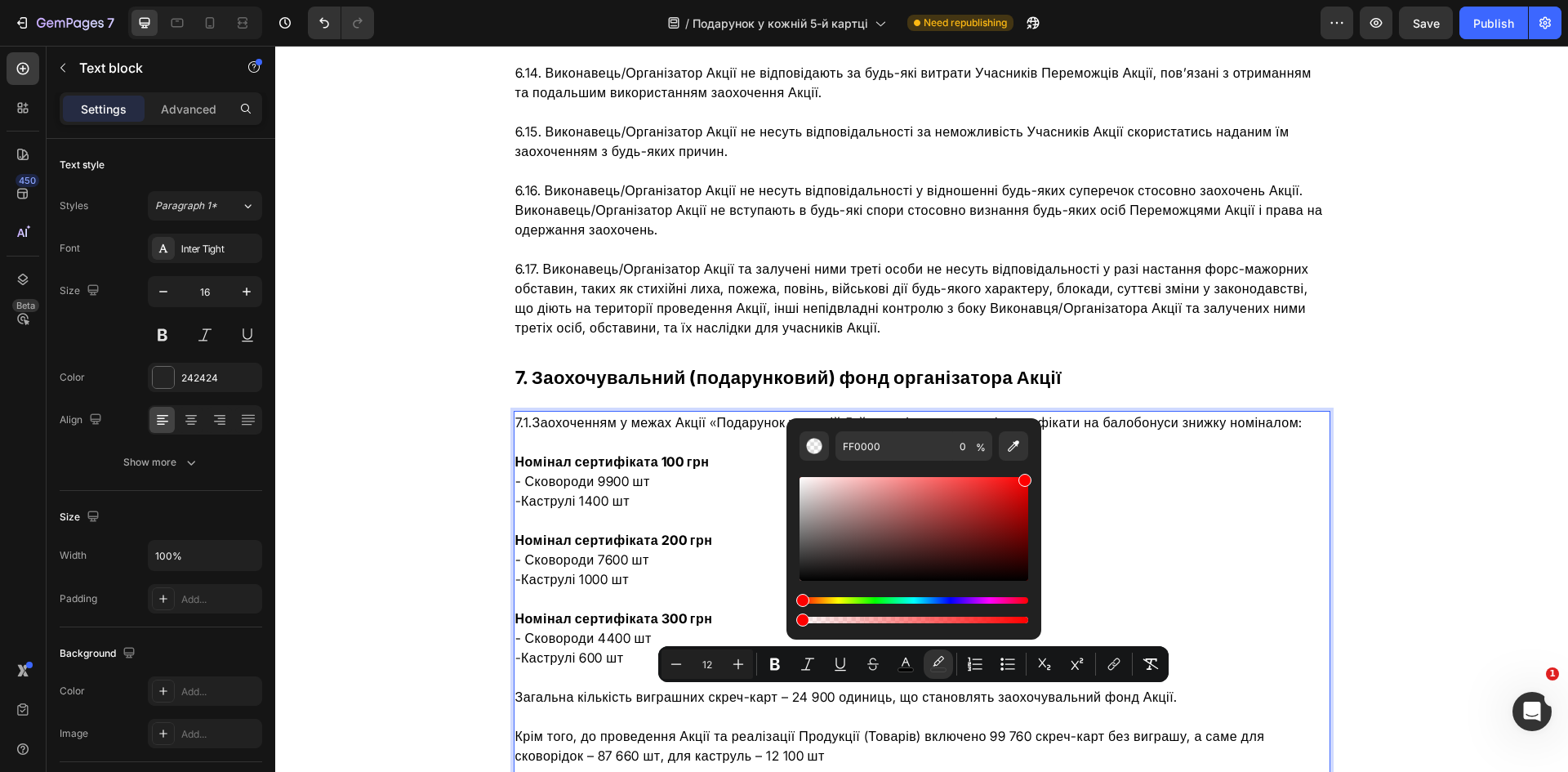
click at [779, 728] on span "Крім того, до проведення Акції та реалізації Продукції (Товарів) включено 99 76…" at bounding box center [890, 745] width 749 height 36
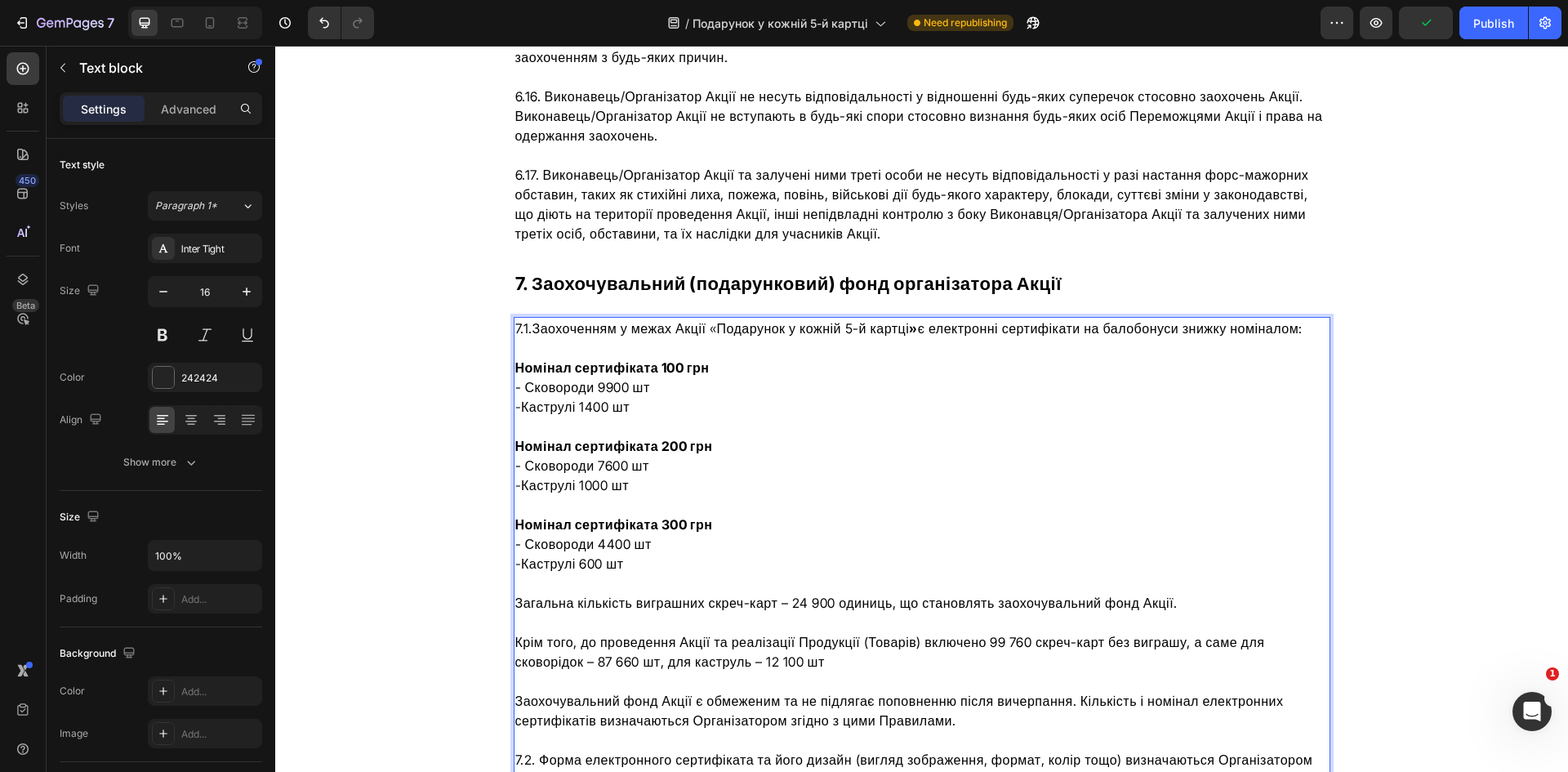
scroll to position [8005, 0]
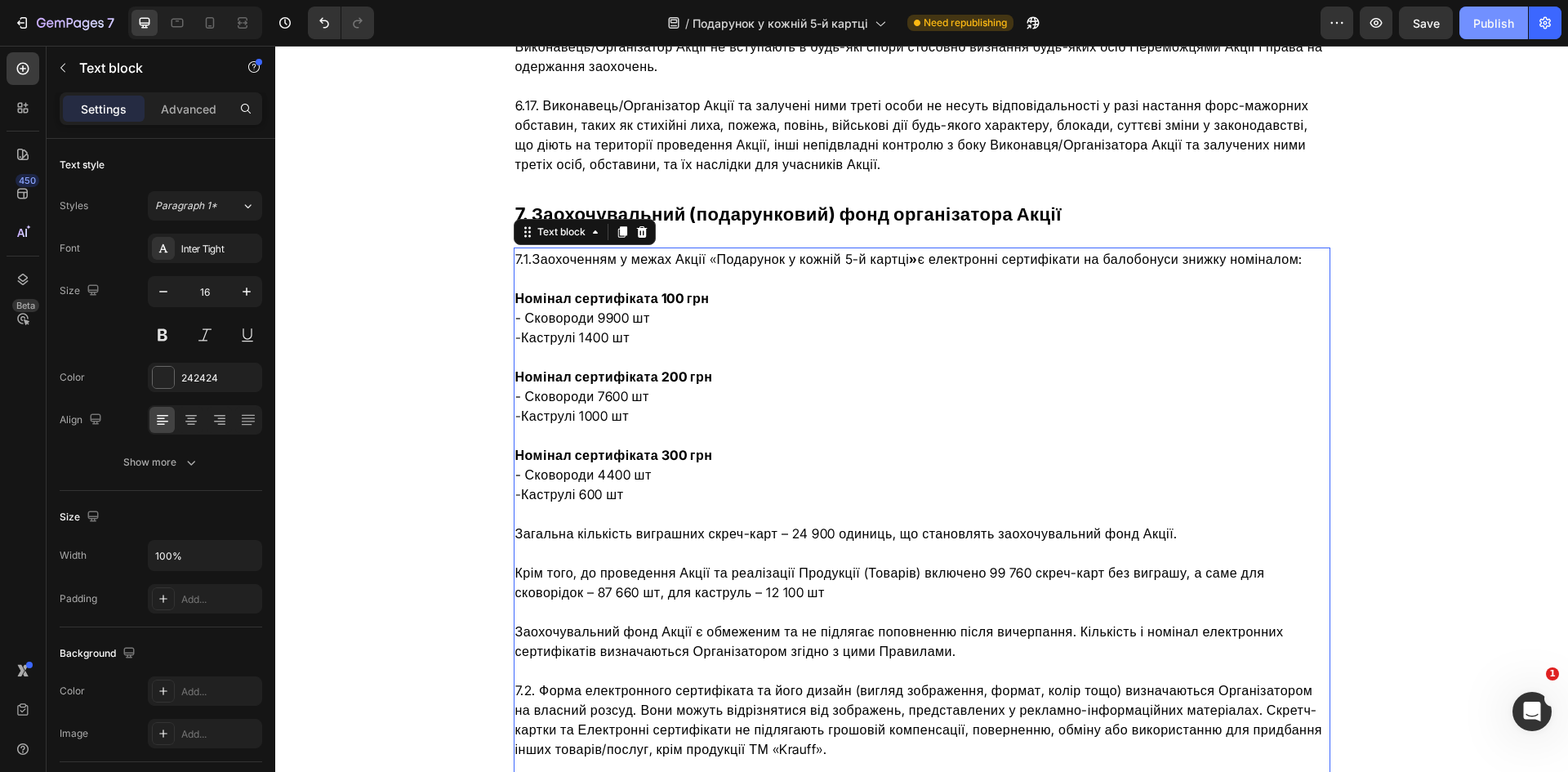
click at [1483, 26] on div "Publish" at bounding box center [1494, 23] width 41 height 18
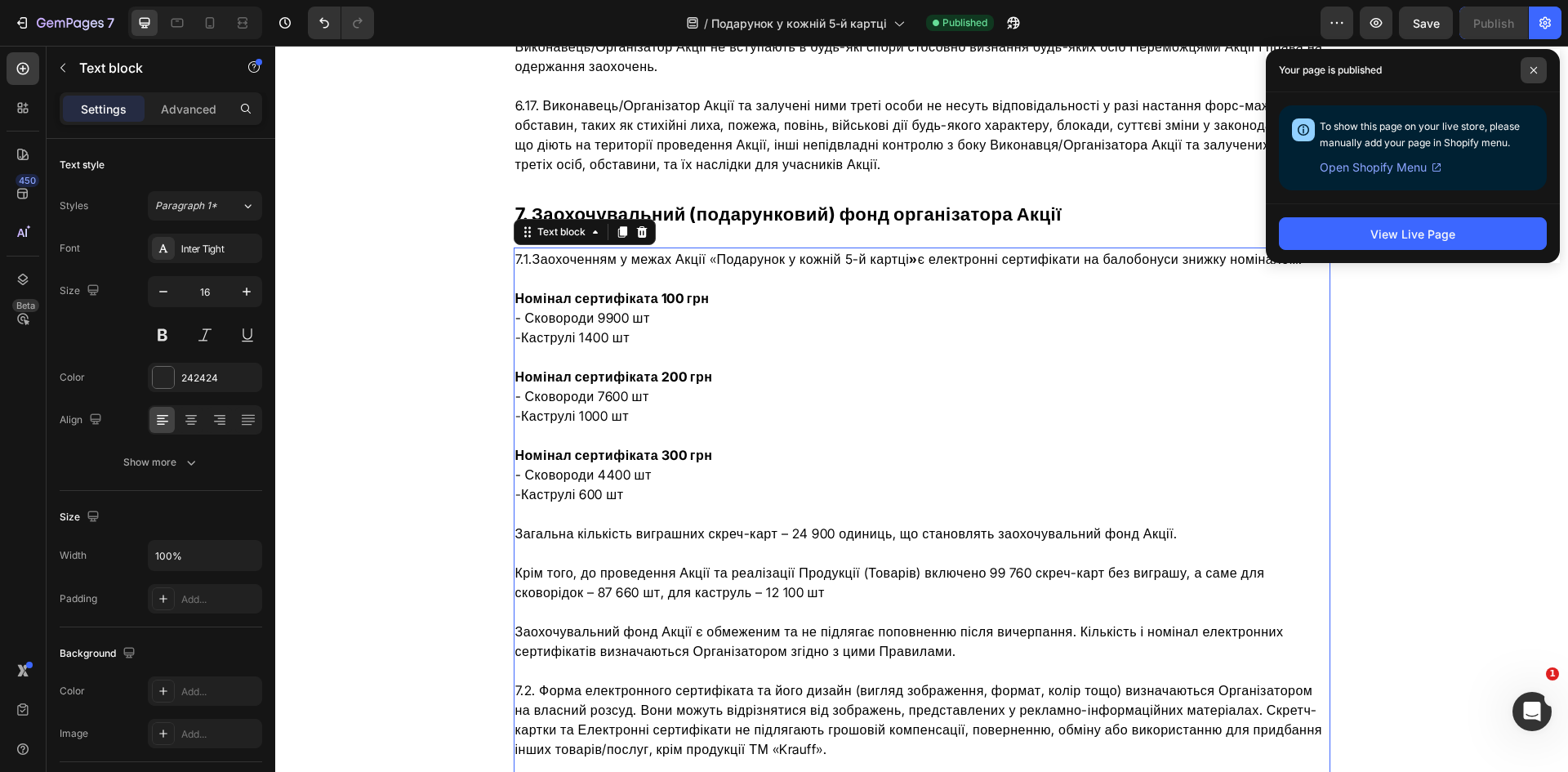
click at [1528, 72] on span at bounding box center [1533, 69] width 26 height 26
